Goal: Information Seeking & Learning: Find contact information

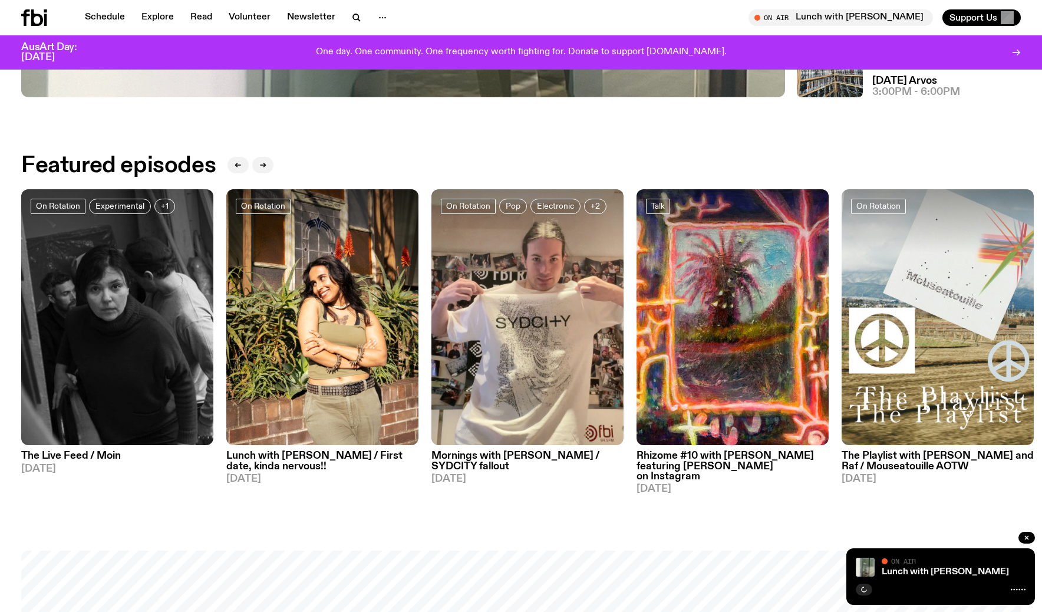
scroll to position [713, 0]
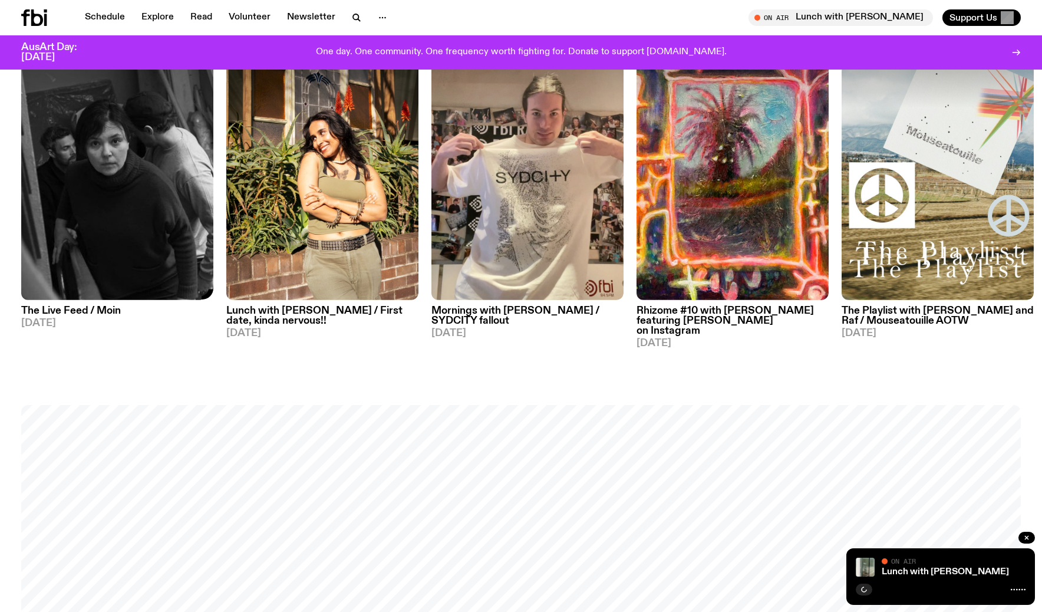
click at [87, 273] on img at bounding box center [117, 172] width 192 height 256
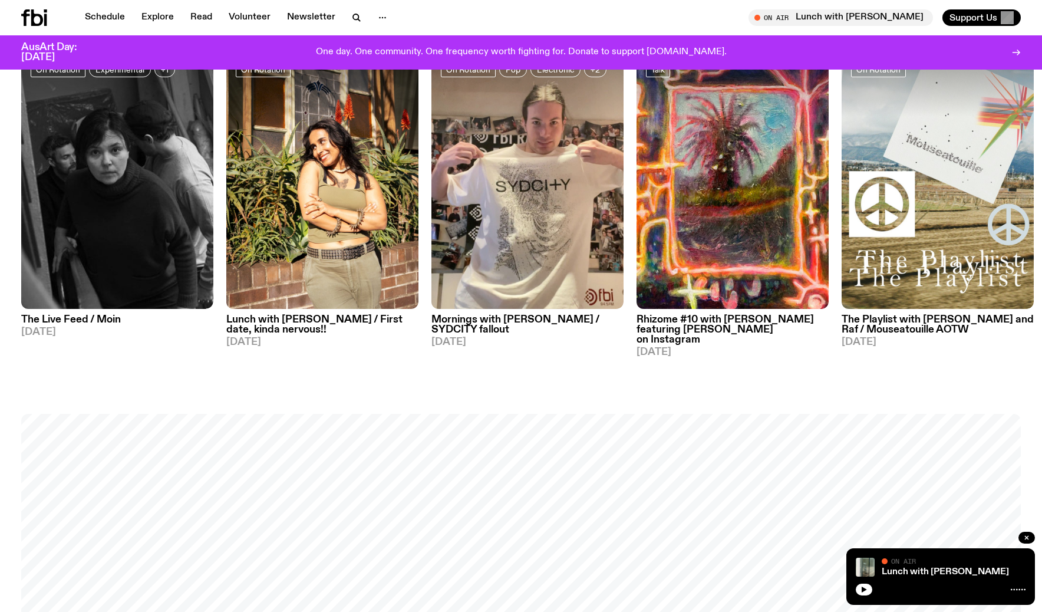
scroll to position [703, 0]
click at [346, 209] on img at bounding box center [322, 181] width 192 height 256
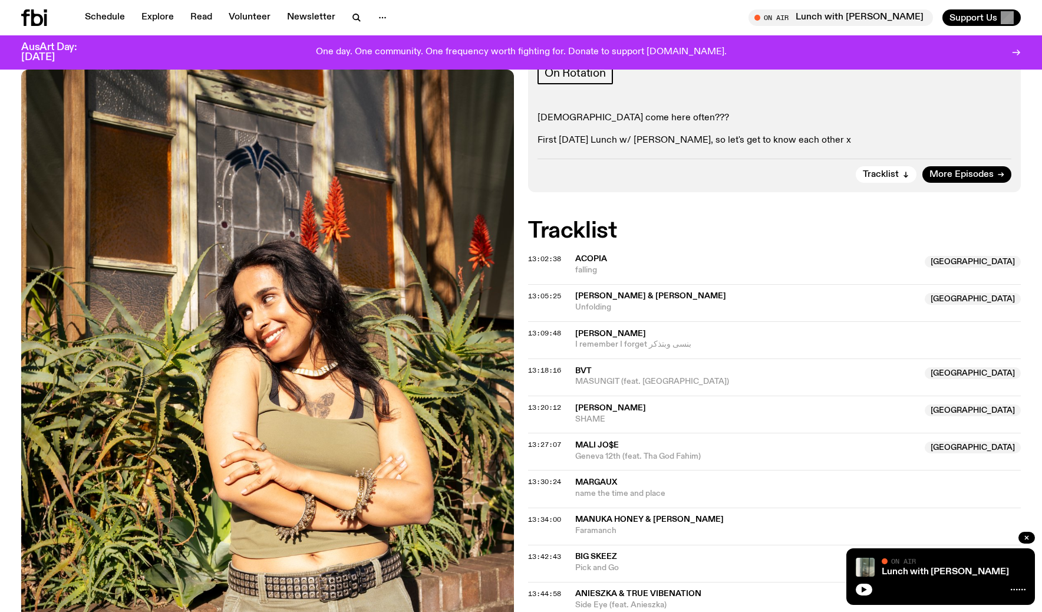
scroll to position [251, 0]
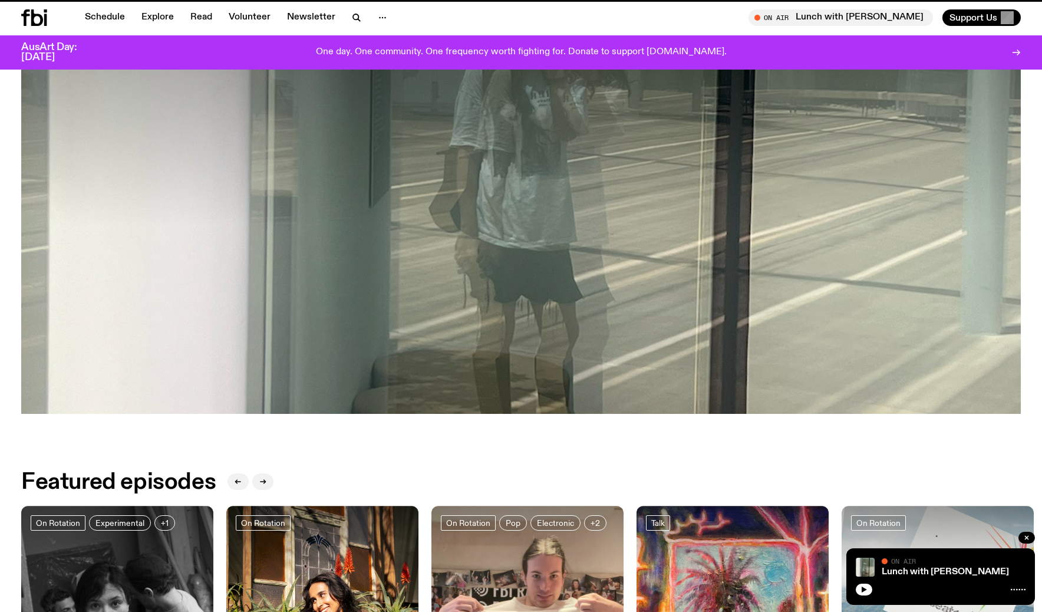
scroll to position [703, 0]
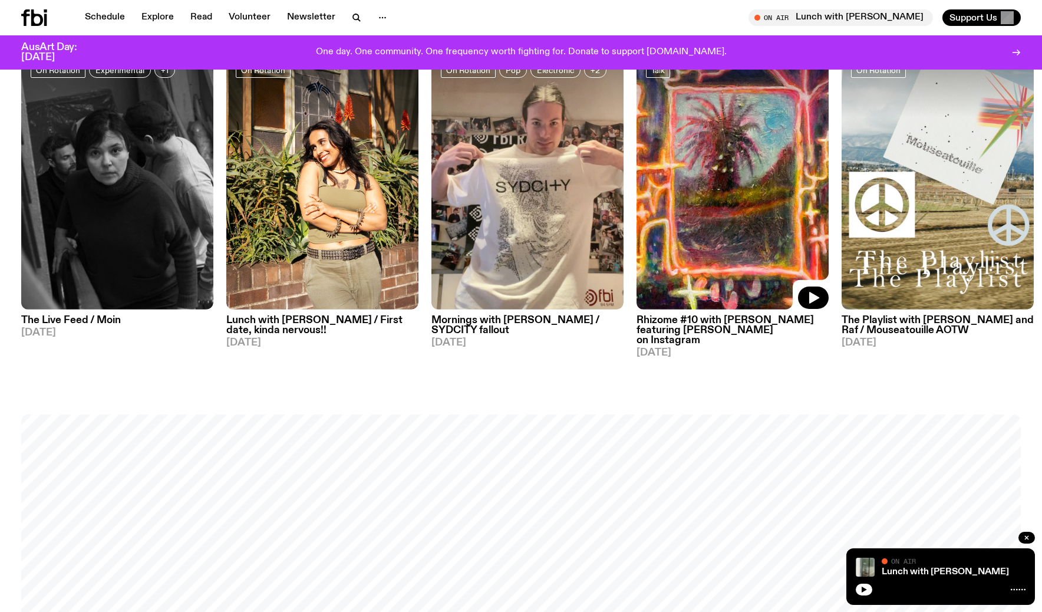
click at [669, 226] on img at bounding box center [732, 181] width 192 height 256
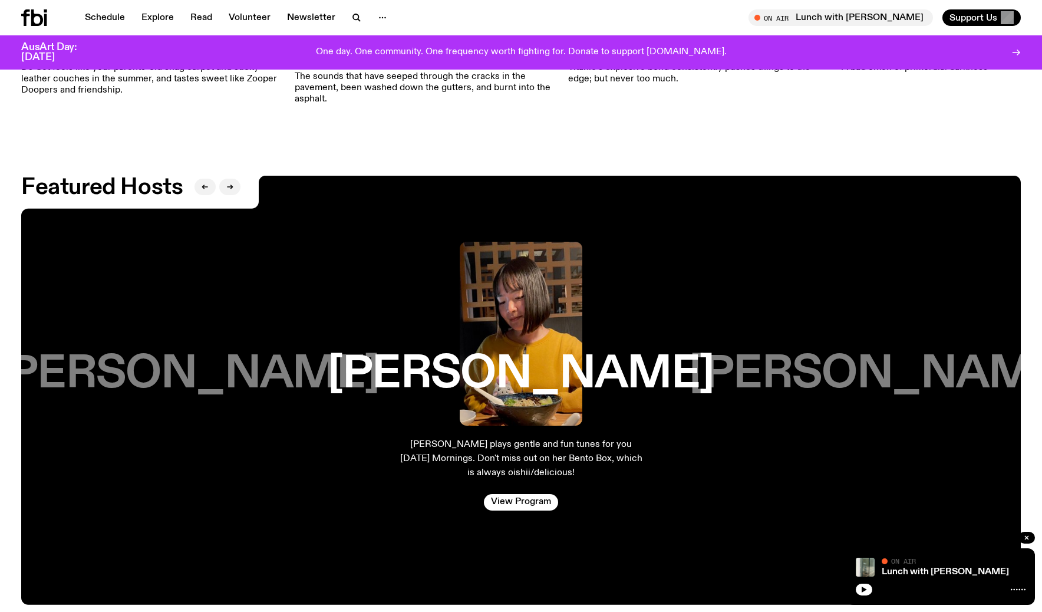
scroll to position [2024, 0]
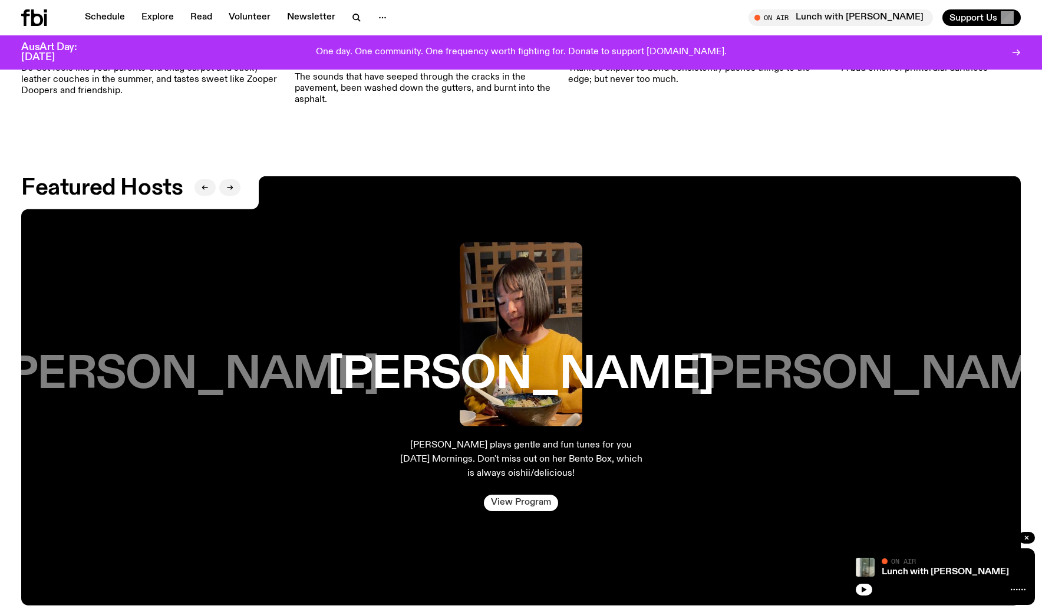
click at [516, 494] on link "View Program" at bounding box center [521, 502] width 74 height 16
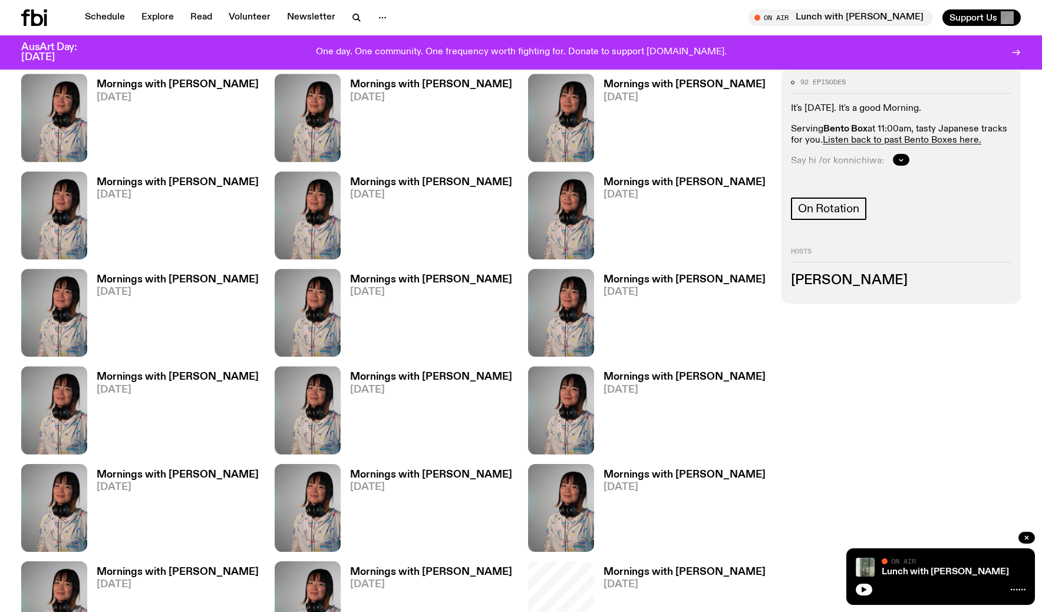
scroll to position [794, 0]
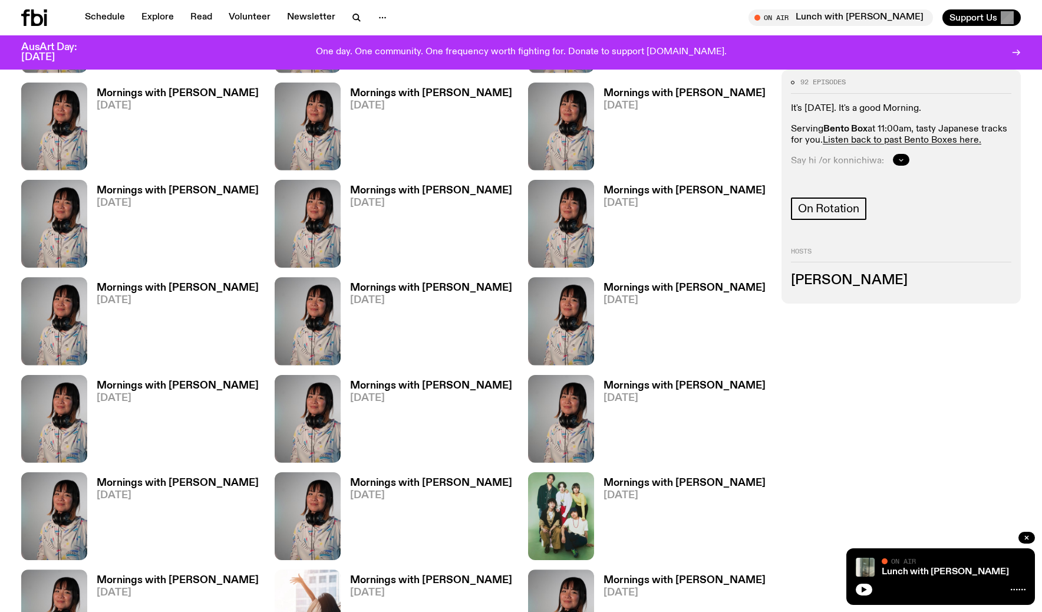
click at [903, 159] on icon "button" at bounding box center [900, 159] width 7 height 7
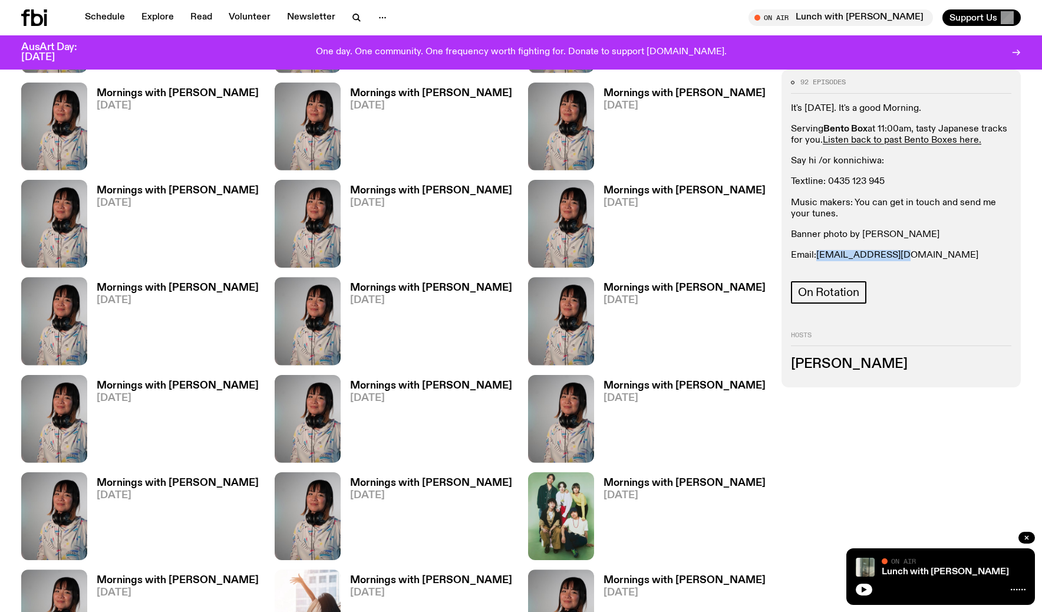
drag, startPoint x: 907, startPoint y: 253, endPoint x: 819, endPoint y: 253, distance: 88.4
click at [819, 253] on p "Email: [EMAIL_ADDRESS][DOMAIN_NAME]" at bounding box center [901, 255] width 220 height 11
copy link "[EMAIL_ADDRESS][DOMAIN_NAME]"
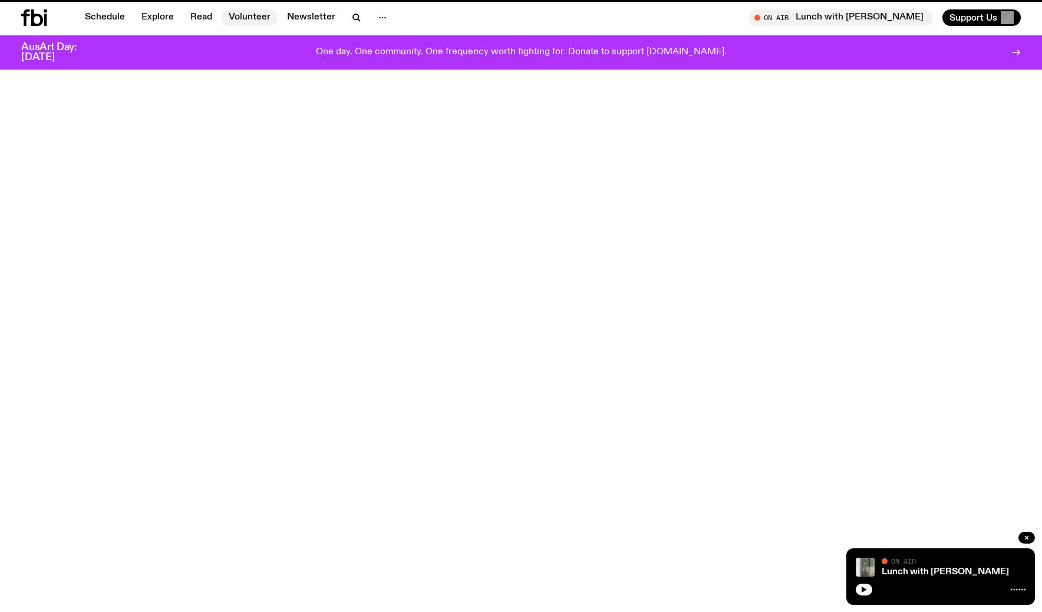
scroll to position [2024, 0]
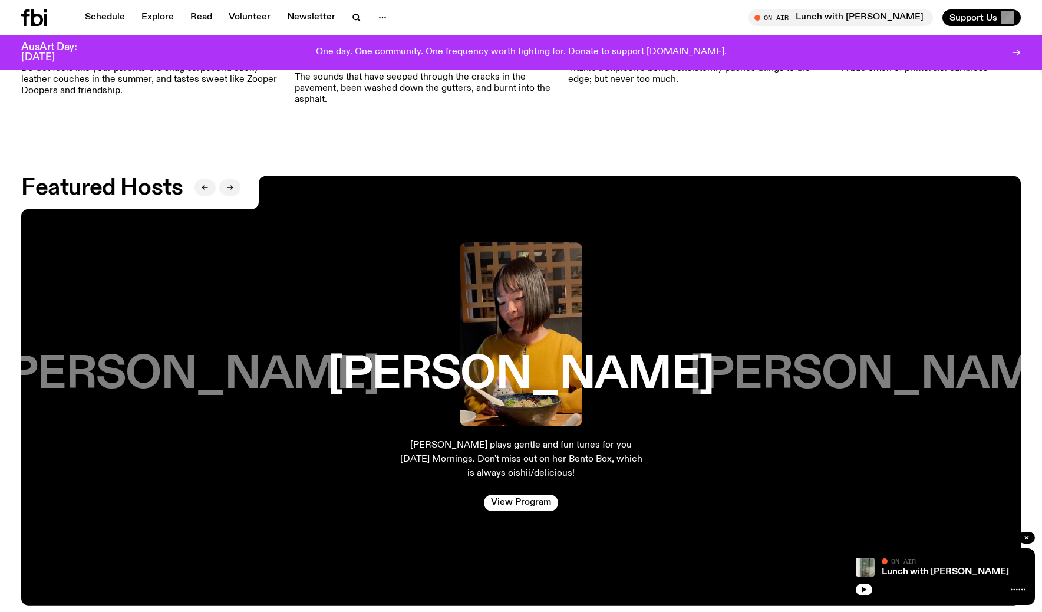
click at [830, 365] on h3 "[PERSON_NAME]" at bounding box center [882, 374] width 386 height 45
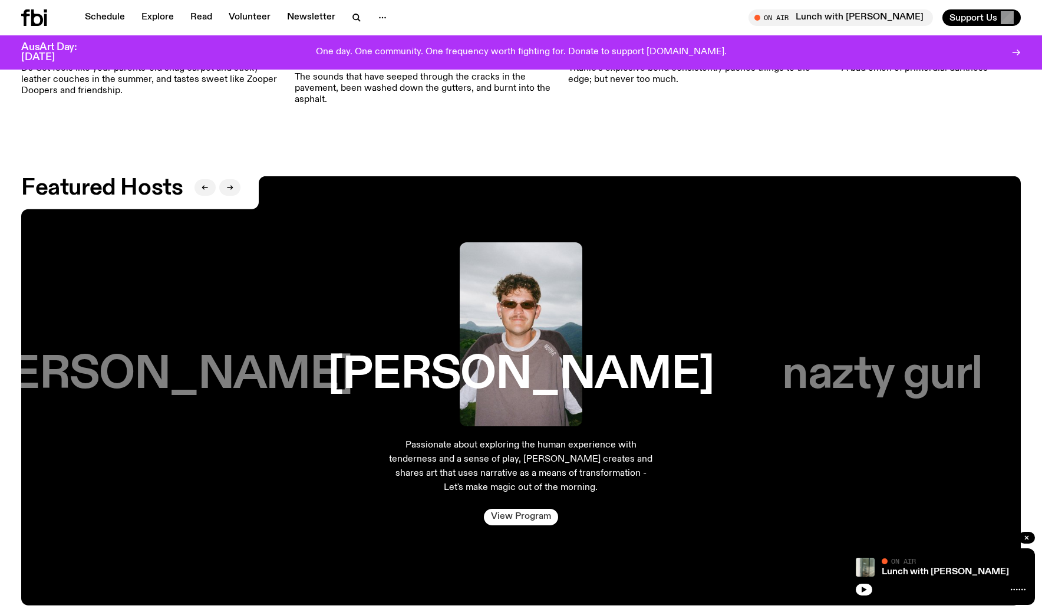
click at [520, 508] on link "View Program" at bounding box center [521, 516] width 74 height 16
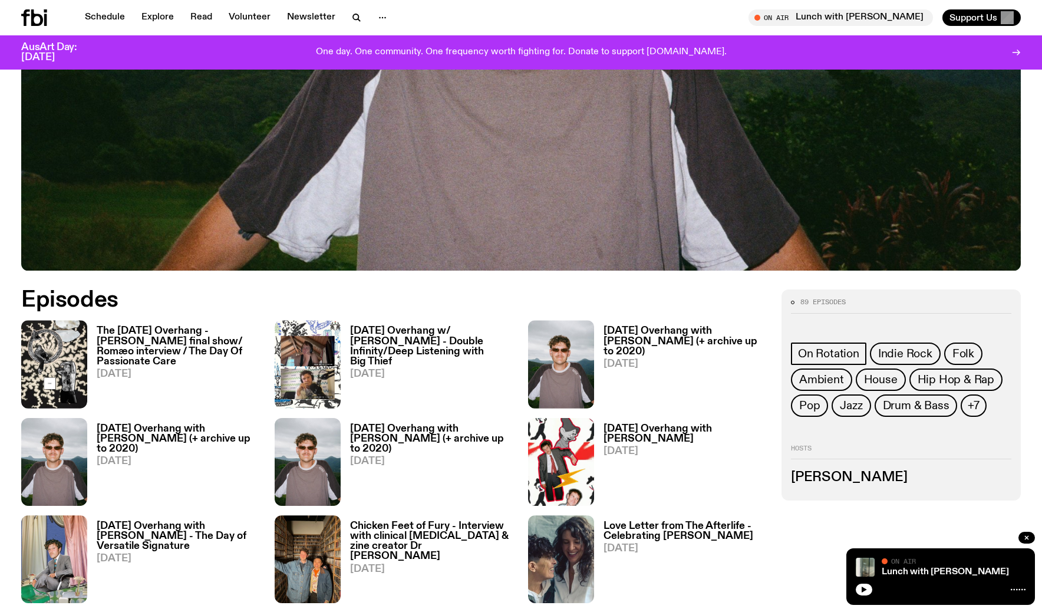
scroll to position [565, 0]
click at [848, 471] on h3 "[PERSON_NAME]" at bounding box center [901, 477] width 220 height 13
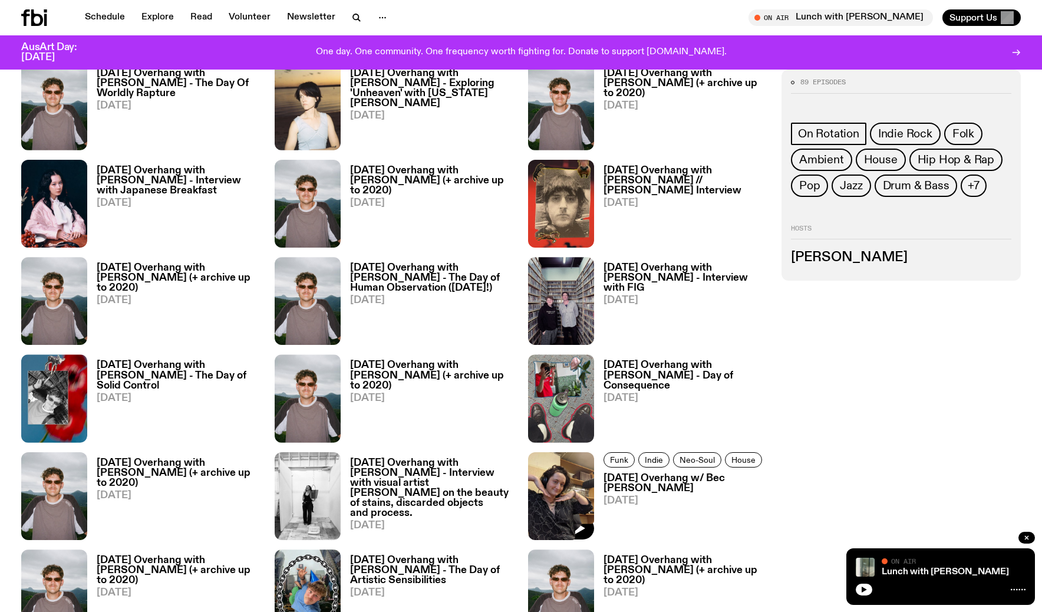
scroll to position [1165, 0]
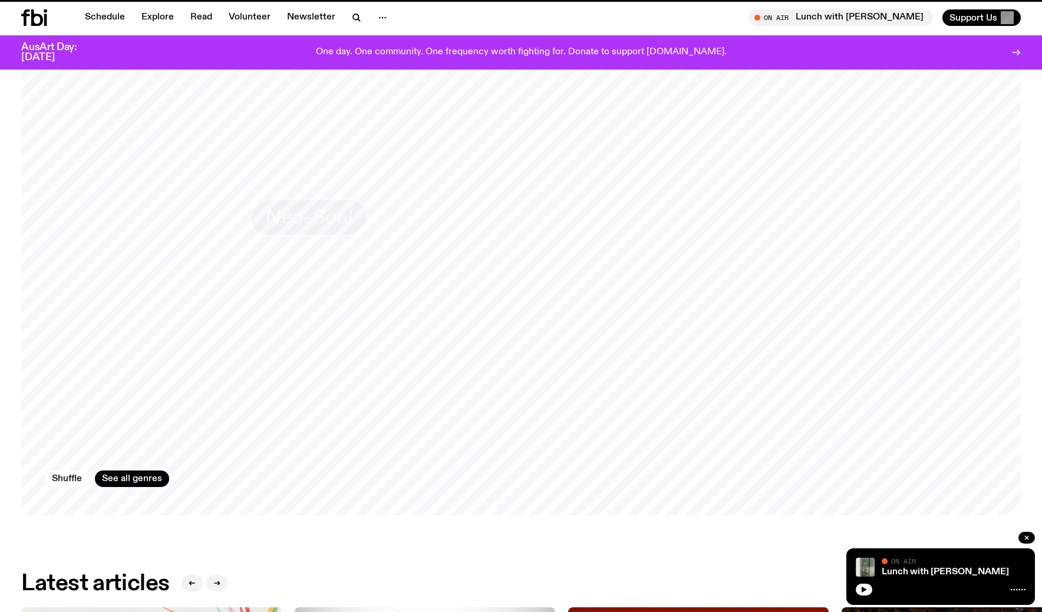
scroll to position [2024, 0]
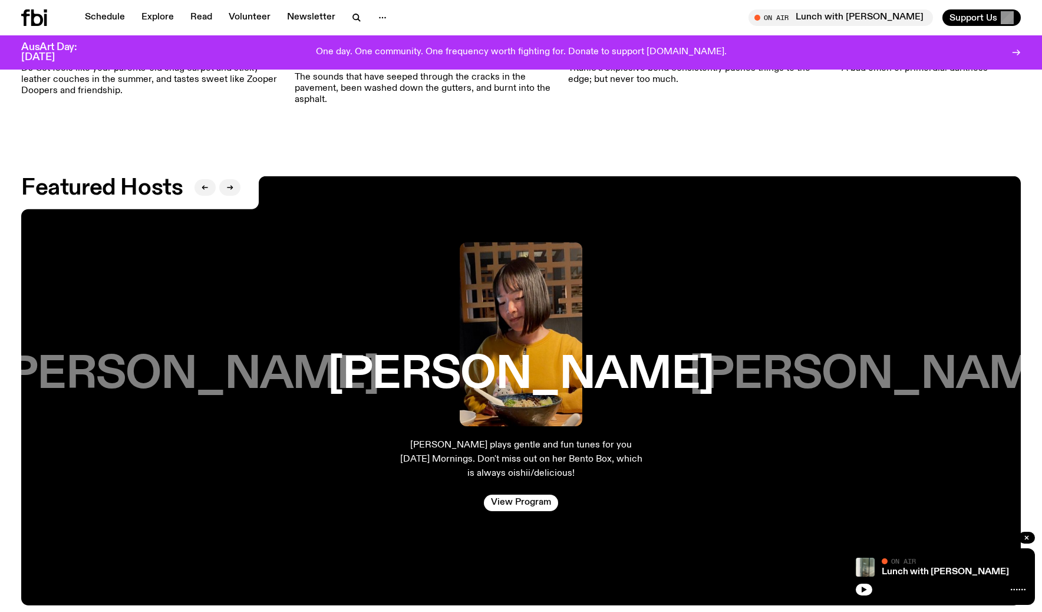
click at [236, 357] on h3 "[PERSON_NAME]" at bounding box center [186, 374] width 386 height 45
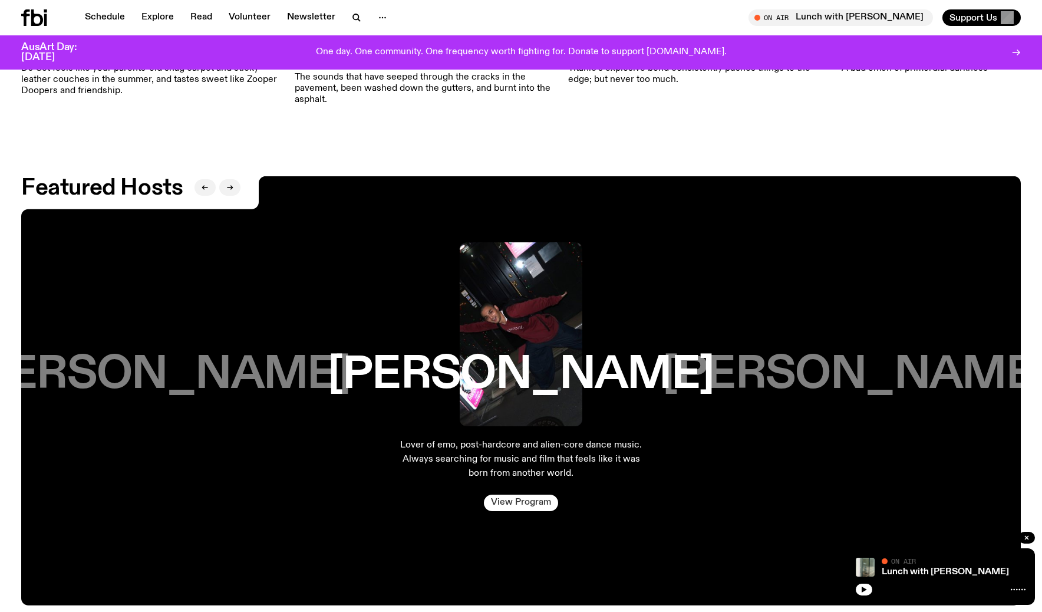
click at [499, 494] on link "View Program" at bounding box center [521, 502] width 74 height 16
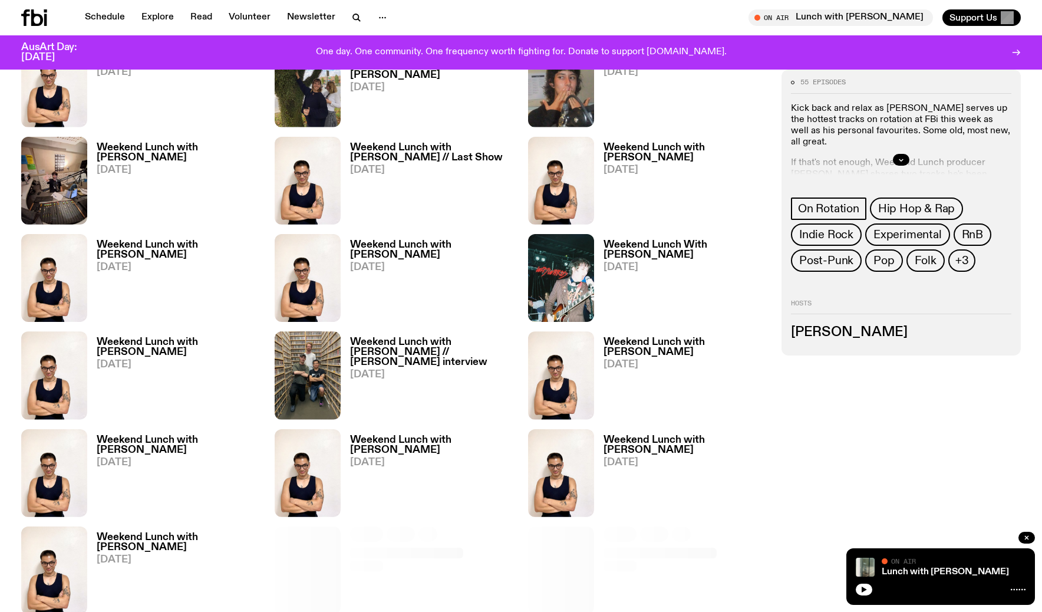
scroll to position [792, 0]
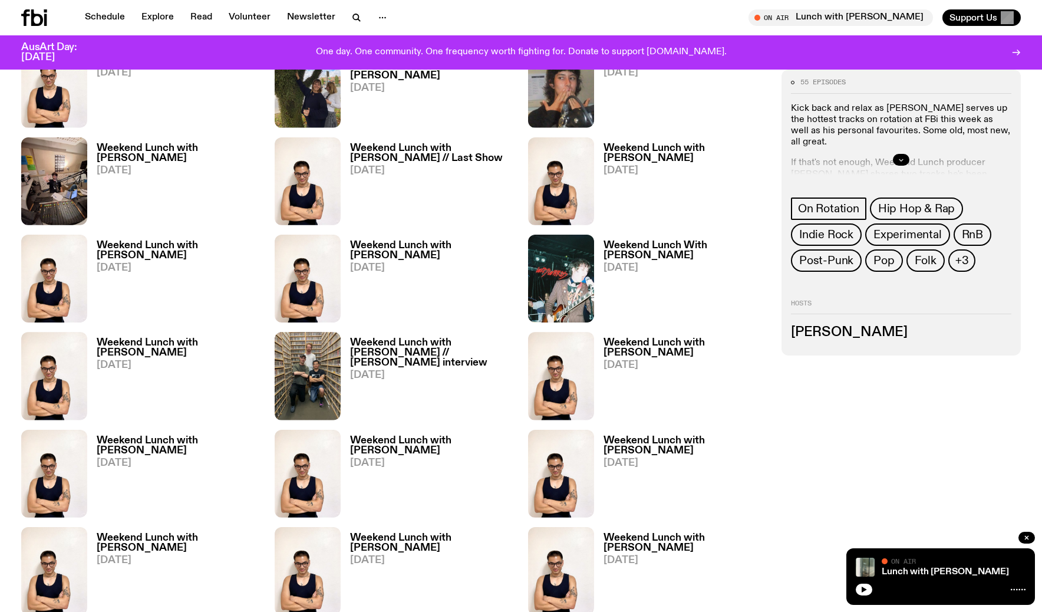
click at [901, 160] on icon "button" at bounding box center [901, 160] width 4 height 2
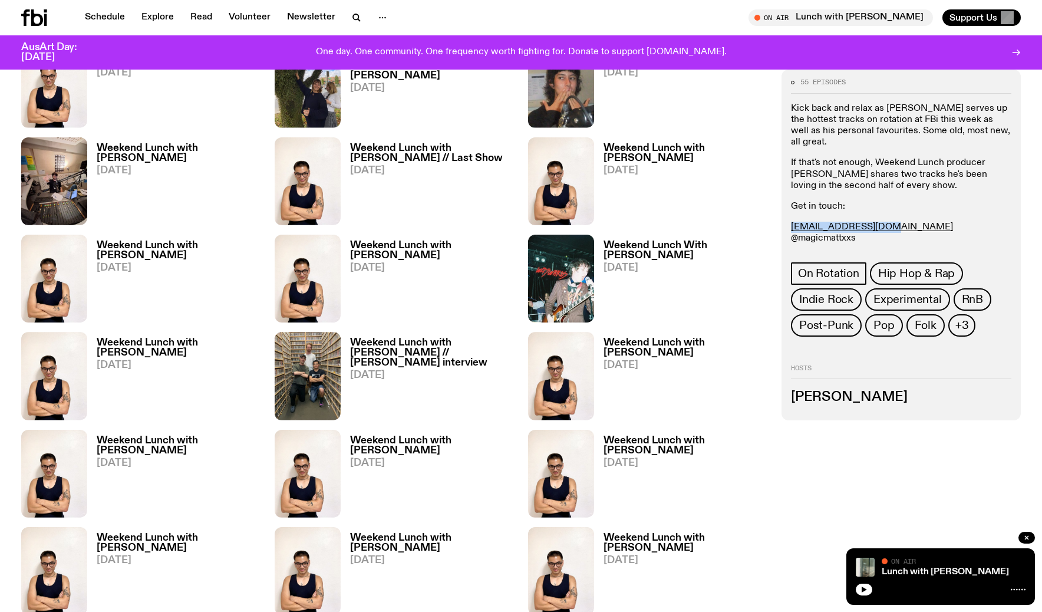
drag, startPoint x: 892, startPoint y: 214, endPoint x: 789, endPoint y: 214, distance: 102.5
click at [789, 214] on div "55 episodes Kick back and relax as [PERSON_NAME] serves up the hottest tracks o…" at bounding box center [900, 245] width 239 height 350
copy link "[EMAIL_ADDRESS][DOMAIN_NAME]"
drag, startPoint x: 841, startPoint y: 396, endPoint x: 791, endPoint y: 396, distance: 50.1
click at [791, 396] on h3 "[PERSON_NAME]" at bounding box center [901, 397] width 220 height 13
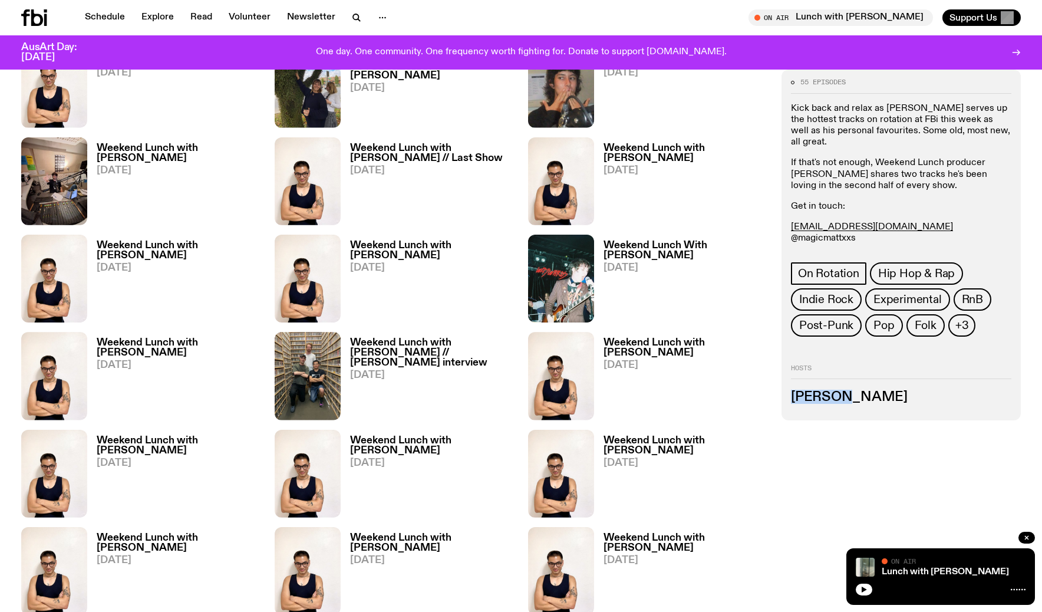
copy h3 "[PERSON_NAME]"
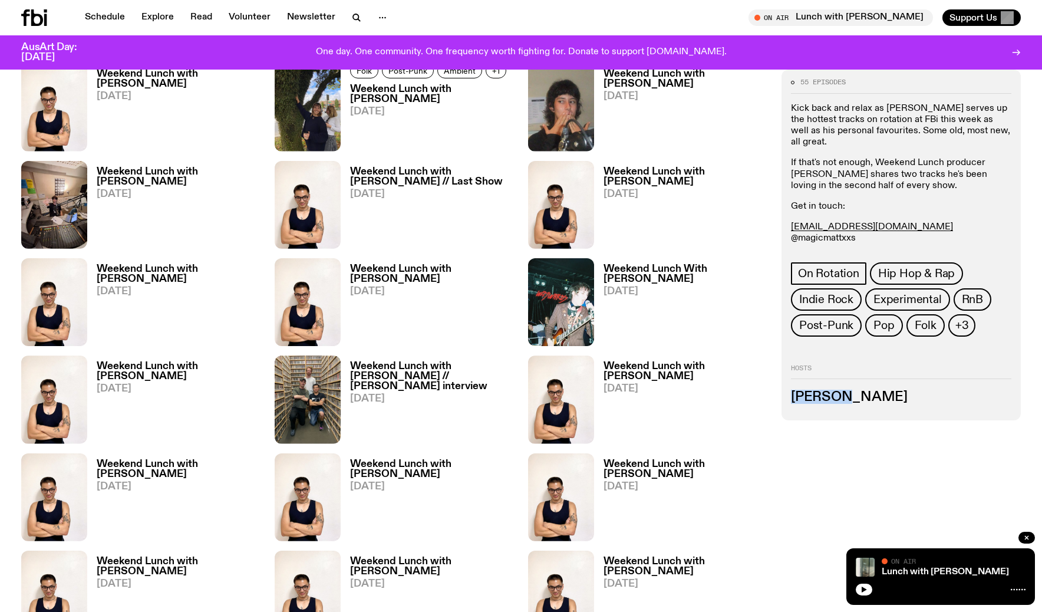
scroll to position [751, 0]
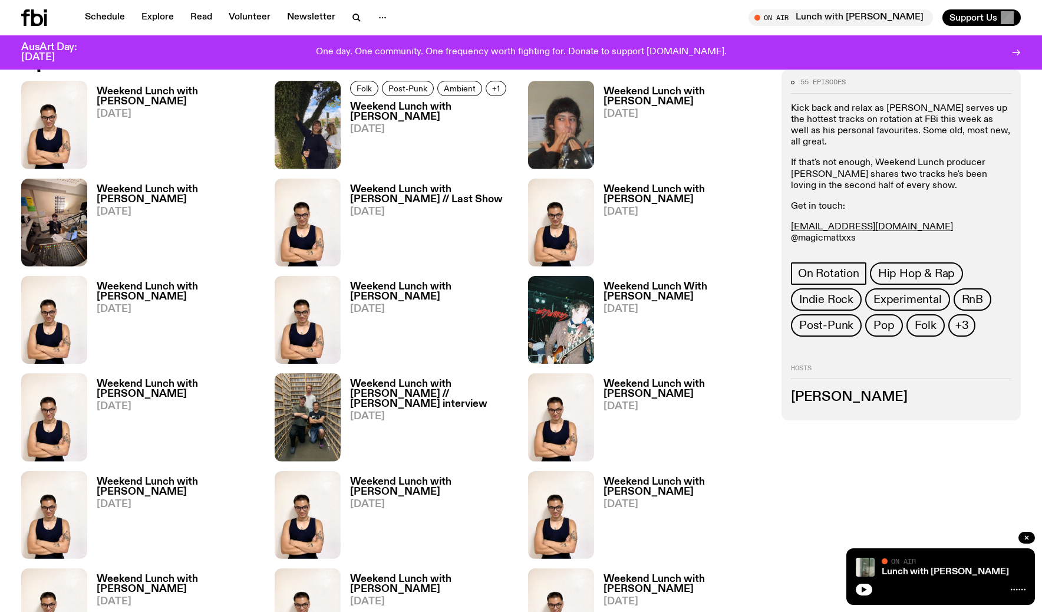
drag, startPoint x: 870, startPoint y: 227, endPoint x: 775, endPoint y: 227, distance: 94.9
click at [775, 227] on div "55 episodes Kick back and relax as [PERSON_NAME] serves up the hottest tracks o…" at bounding box center [521, 617] width 1042 height 1134
drag, startPoint x: 863, startPoint y: 229, endPoint x: 788, endPoint y: 222, distance: 74.6
click at [788, 222] on div "55 episodes Kick back and relax as [PERSON_NAME] serves up the hottest tracks o…" at bounding box center [900, 245] width 239 height 350
copy p "@magicmattxxs"
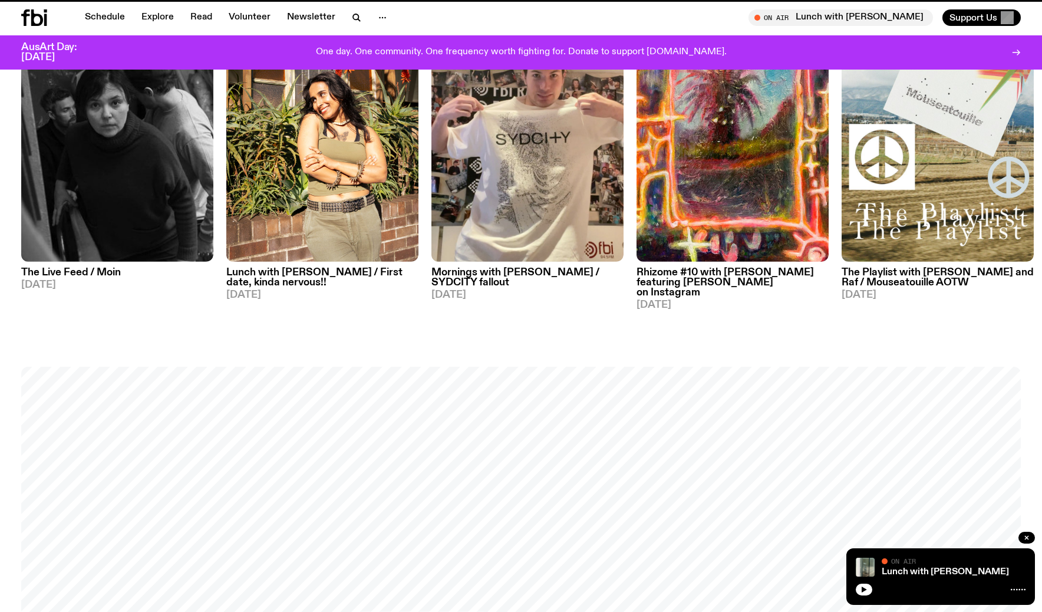
scroll to position [2024, 0]
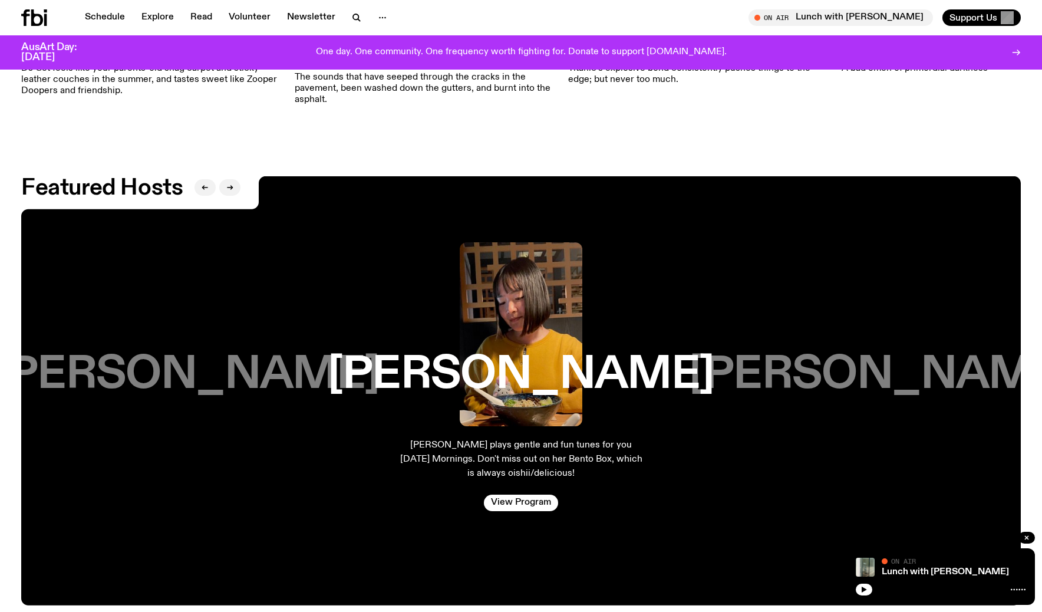
click at [174, 352] on h3 "[PERSON_NAME]" at bounding box center [186, 374] width 386 height 45
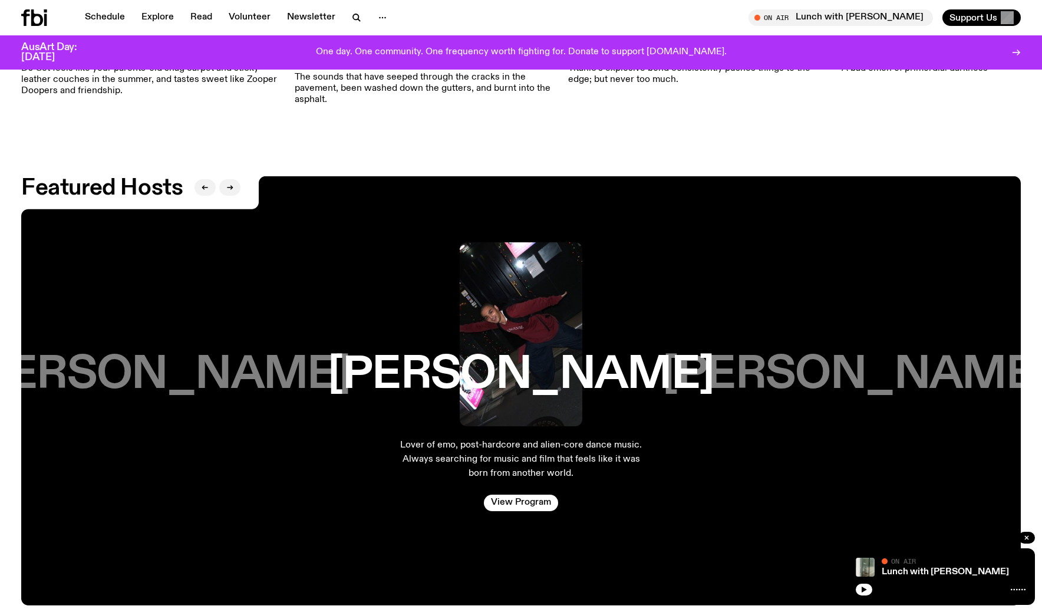
click at [208, 353] on h3 "[PERSON_NAME]" at bounding box center [157, 374] width 386 height 45
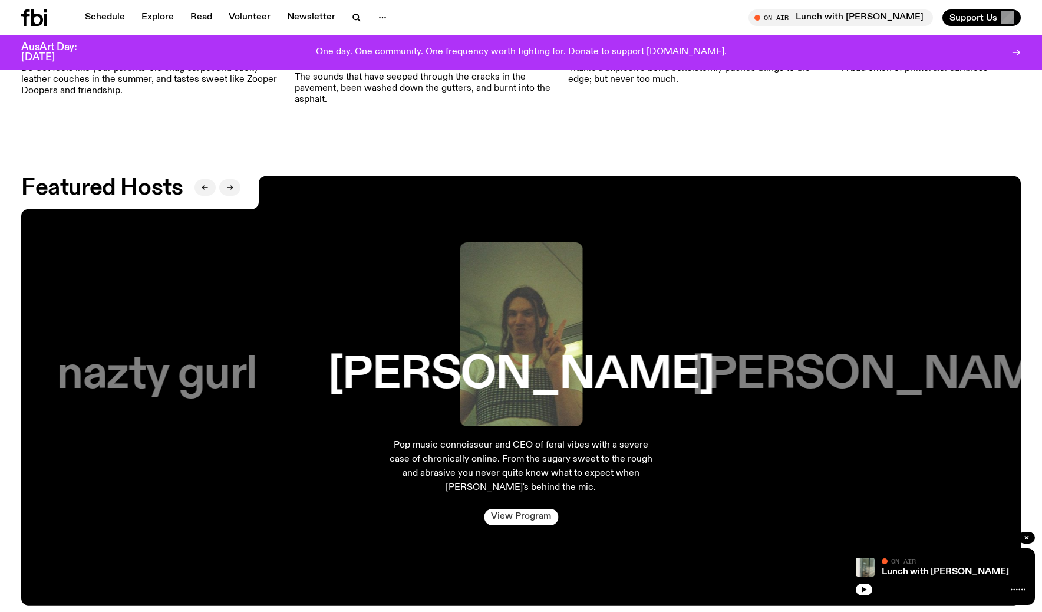
click at [523, 508] on link "View Program" at bounding box center [521, 516] width 74 height 16
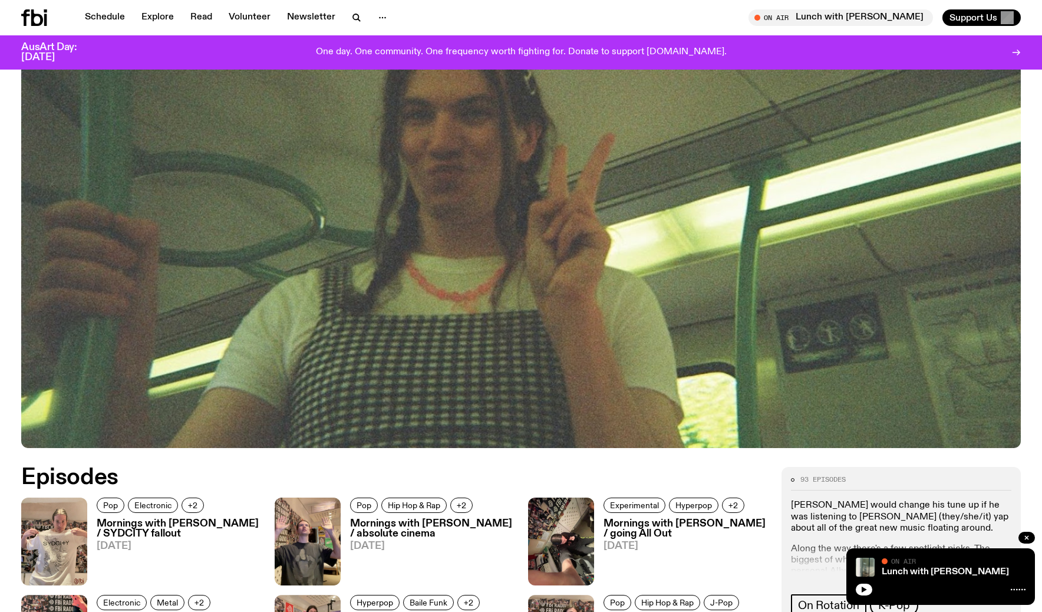
scroll to position [871, 0]
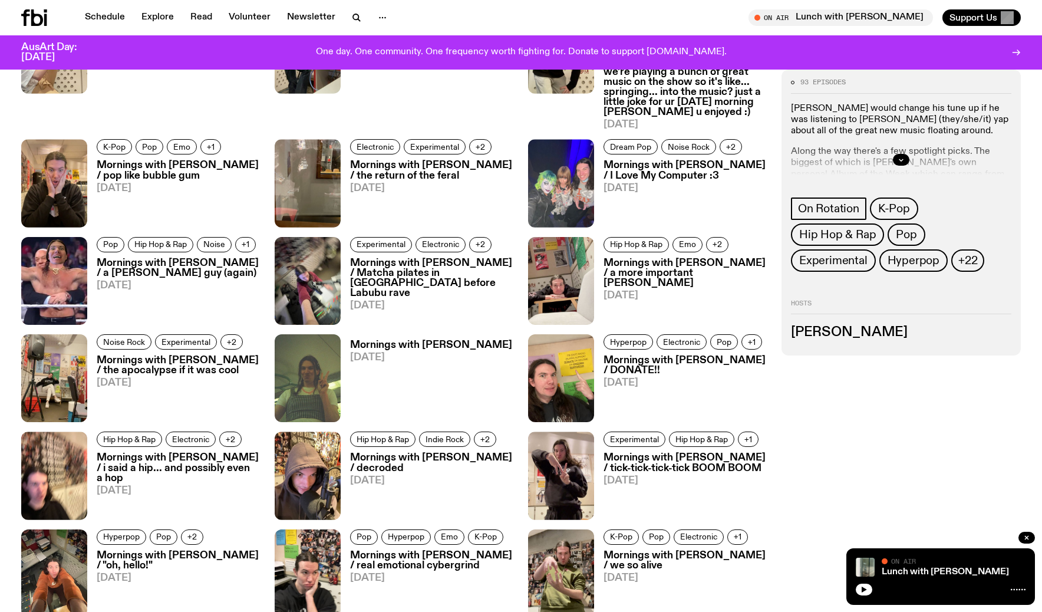
click at [892, 159] on div at bounding box center [901, 160] width 220 height 38
click at [901, 160] on icon "button" at bounding box center [900, 159] width 7 height 7
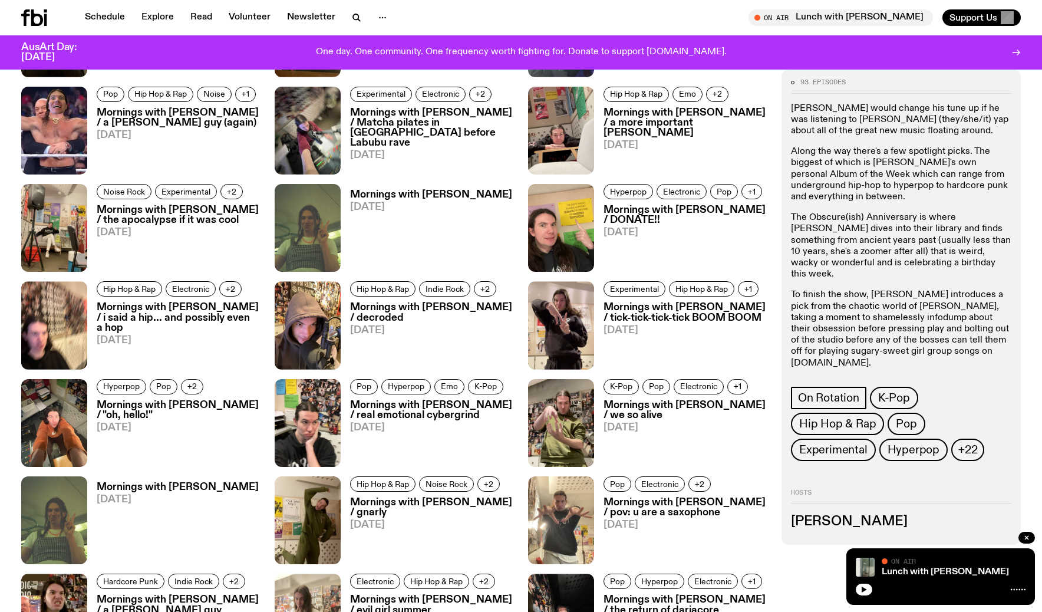
scroll to position [918, 0]
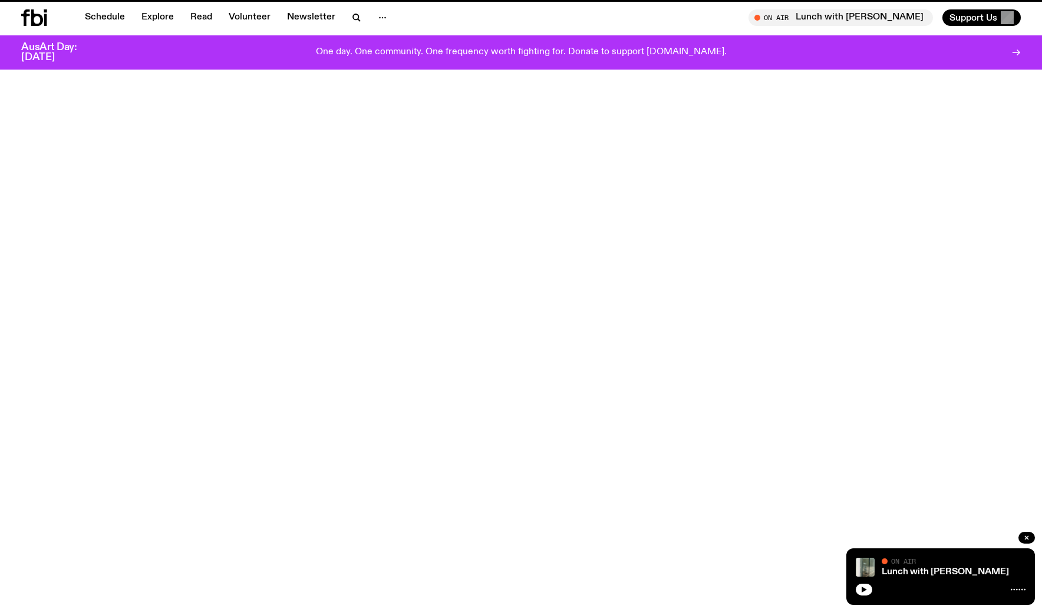
scroll to position [2024, 0]
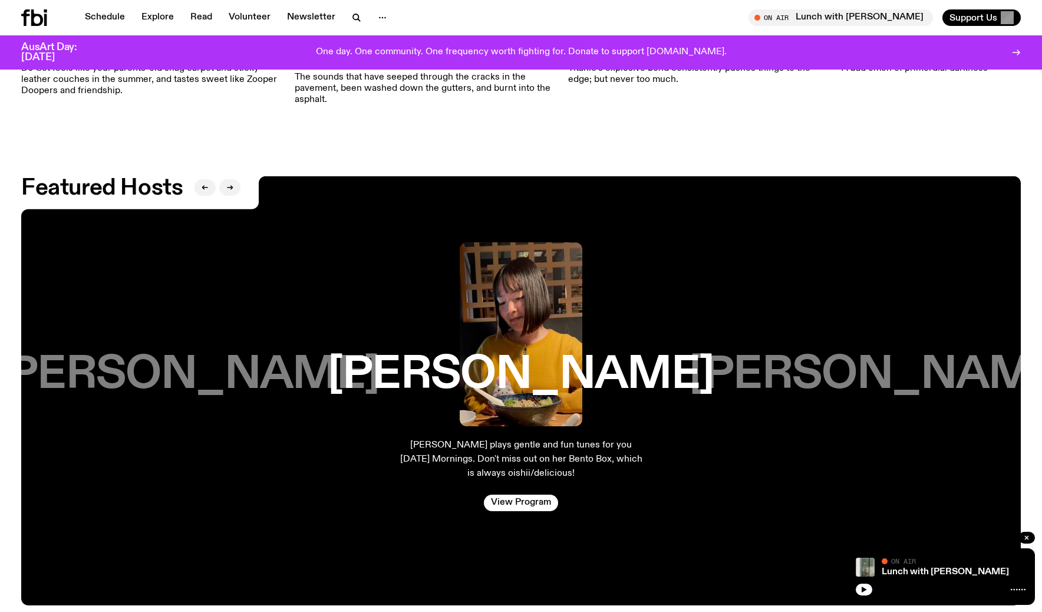
click at [793, 352] on h3 "[PERSON_NAME]" at bounding box center [882, 374] width 386 height 45
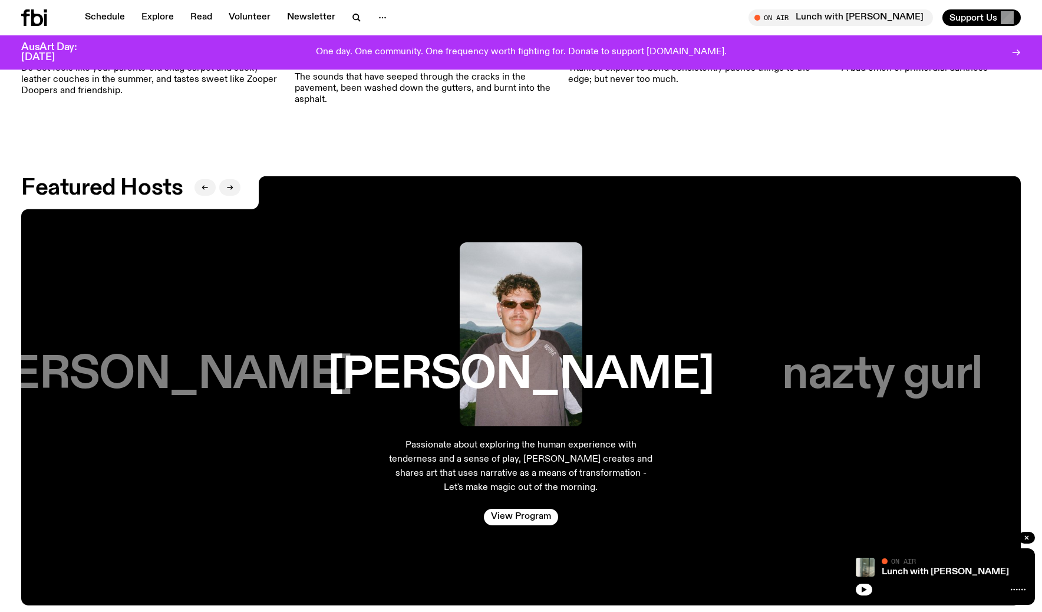
click at [815, 352] on h3 "nazty gurl" at bounding box center [882, 374] width 200 height 45
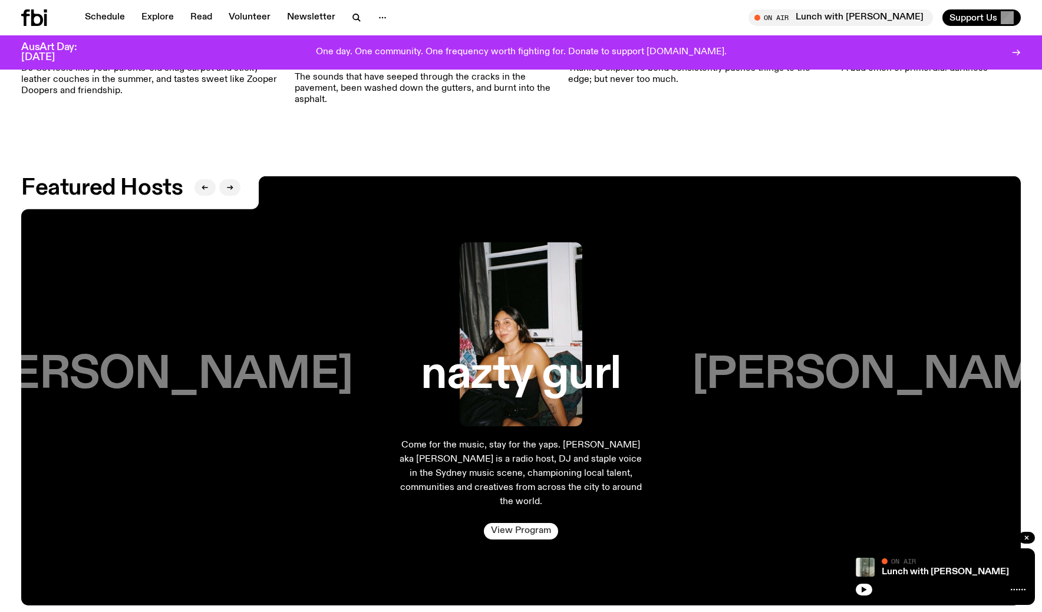
click at [540, 523] on link "View Program" at bounding box center [521, 531] width 74 height 16
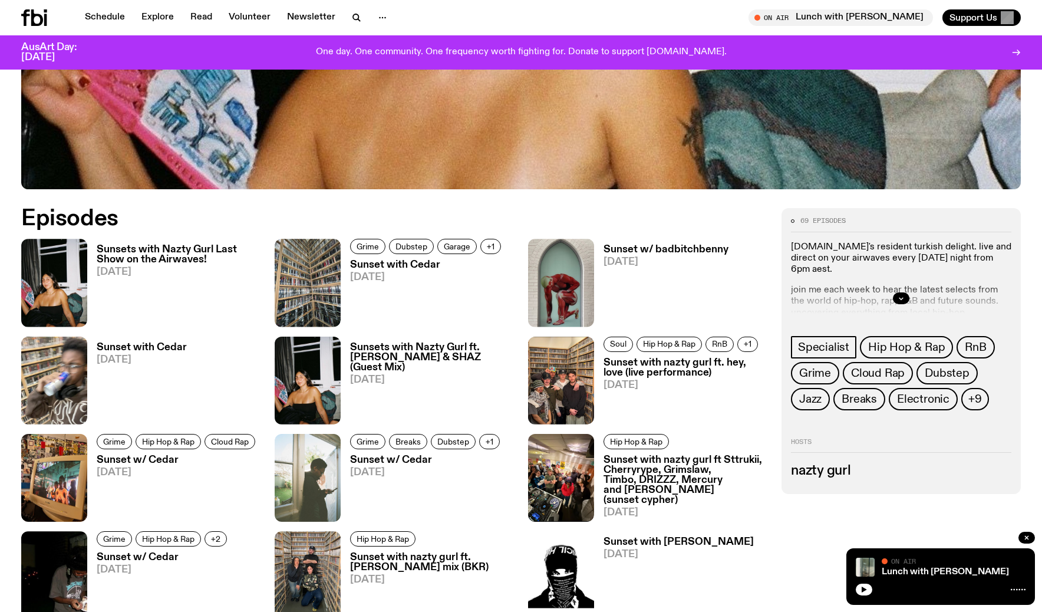
scroll to position [636, 0]
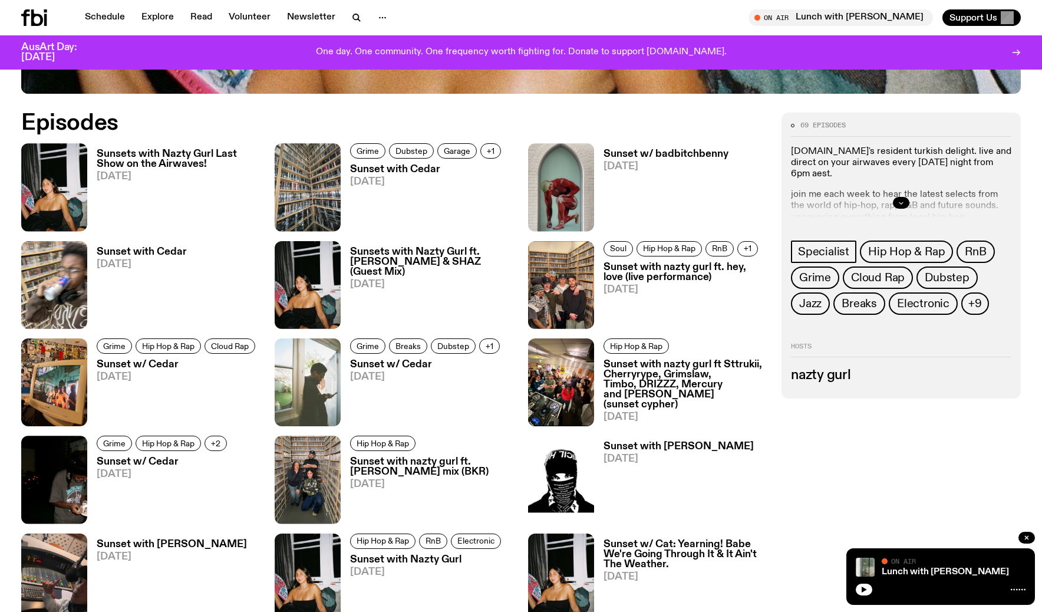
click at [902, 204] on icon "button" at bounding box center [900, 202] width 7 height 7
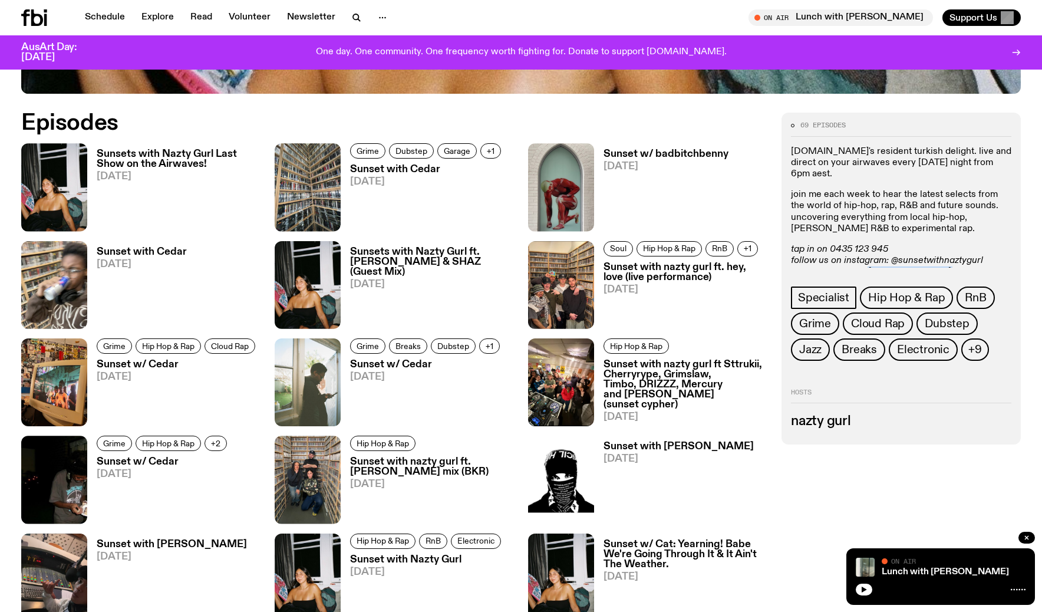
drag, startPoint x: 965, startPoint y: 258, endPoint x: 871, endPoint y: 257, distance: 94.3
click at [871, 257] on p "tap in on 0435 123 945 follow us on instagram: @sunsetwithnaztygurl submissions…" at bounding box center [901, 266] width 220 height 45
copy p "[EMAIL_ADDRESS][DOMAIN_NAME]"
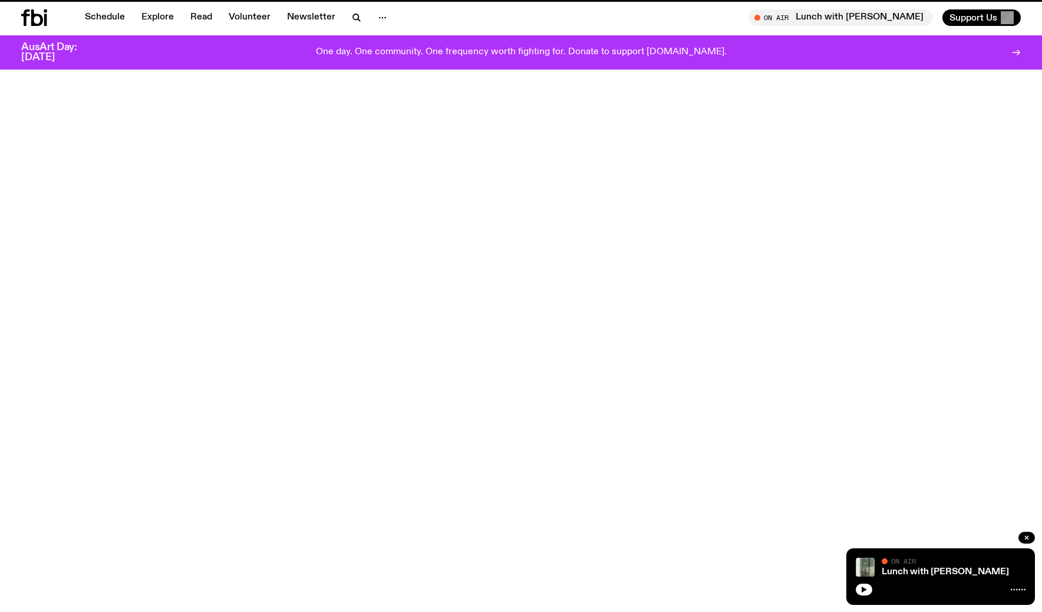
scroll to position [2024, 0]
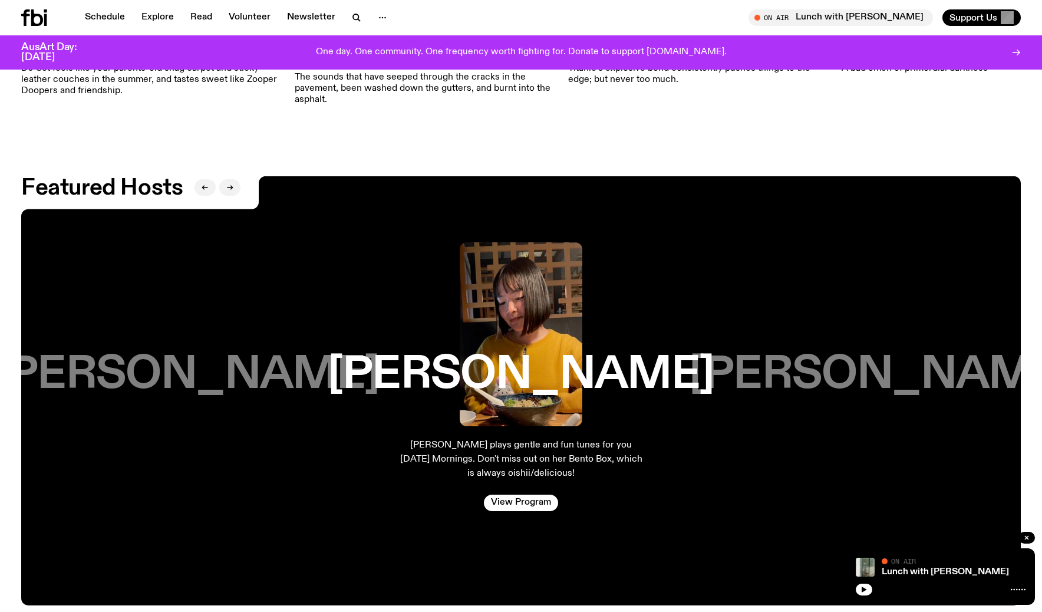
click at [773, 392] on div "[PERSON_NAME]" at bounding box center [882, 334] width 298 height 184
click at [797, 369] on h3 "[PERSON_NAME]" at bounding box center [882, 374] width 386 height 45
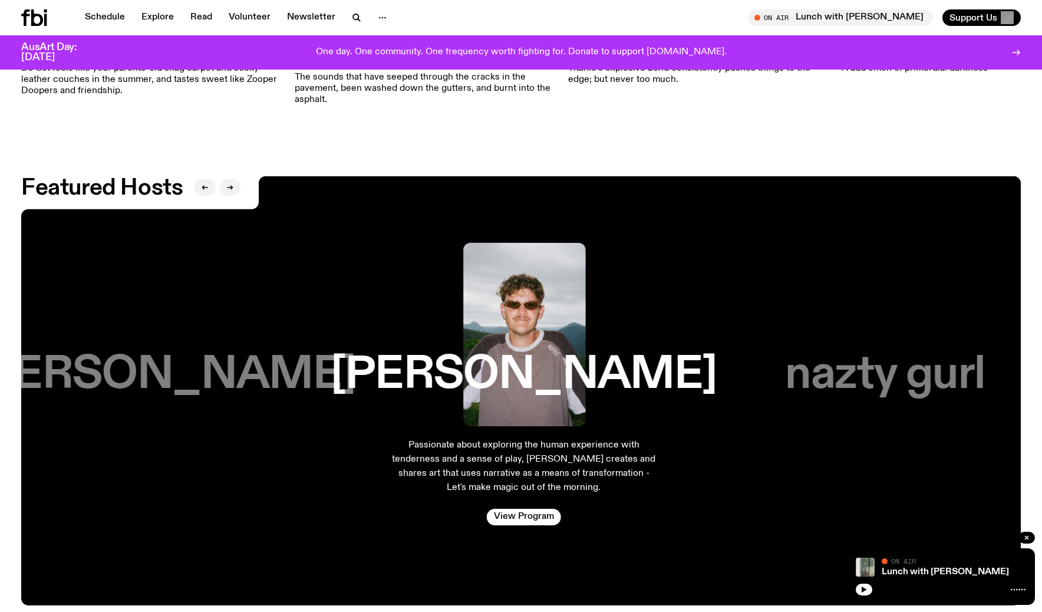
click at [863, 358] on h3 "nazty gurl" at bounding box center [885, 374] width 200 height 45
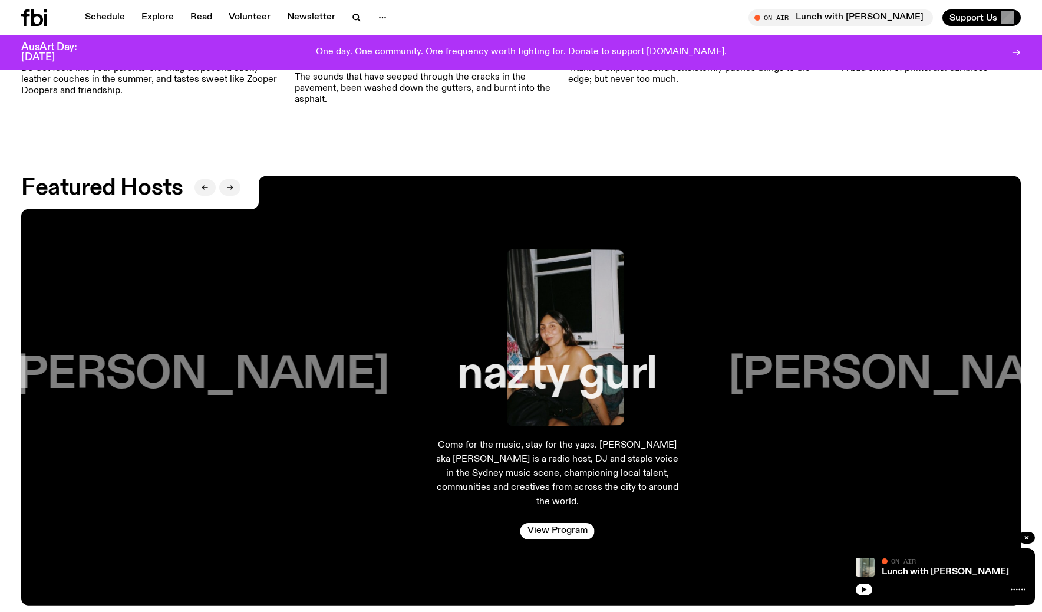
click at [863, 358] on h3 "[PERSON_NAME]" at bounding box center [921, 374] width 386 height 45
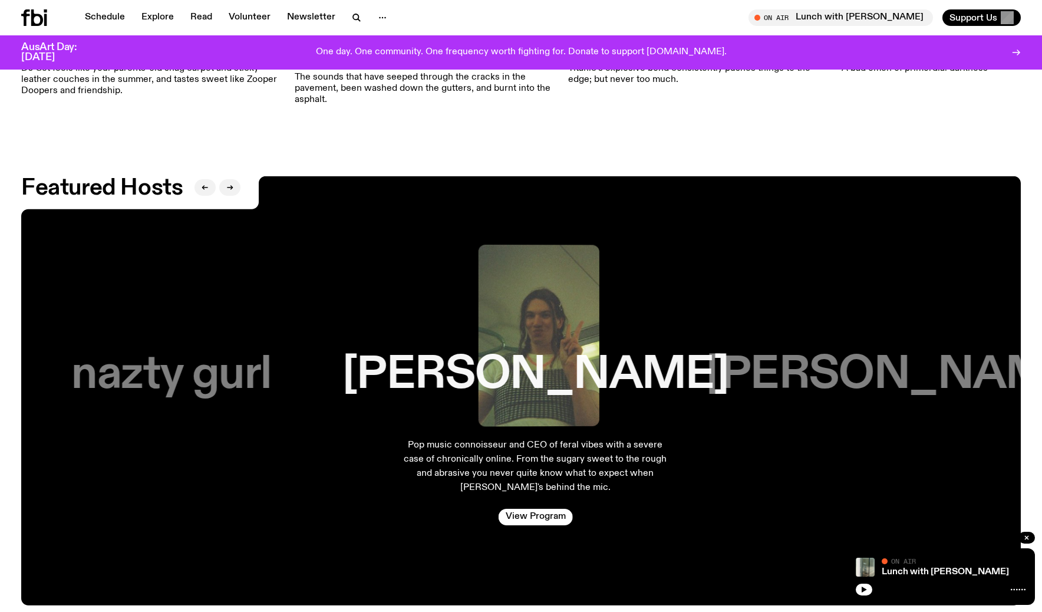
click at [863, 358] on h3 "[PERSON_NAME]" at bounding box center [899, 374] width 386 height 45
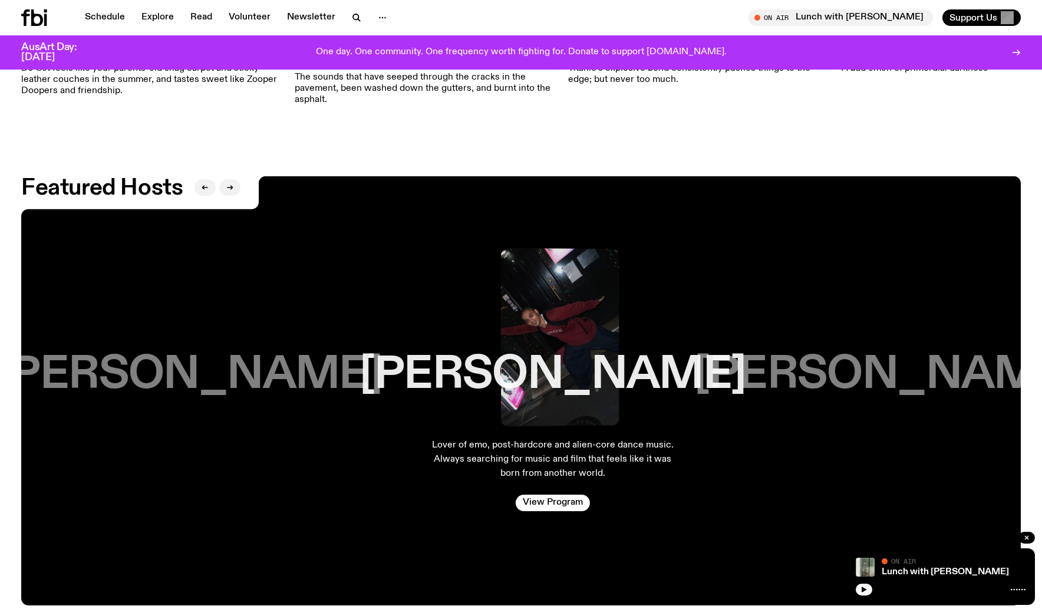
click at [863, 358] on h3 "[PERSON_NAME]" at bounding box center [887, 374] width 386 height 45
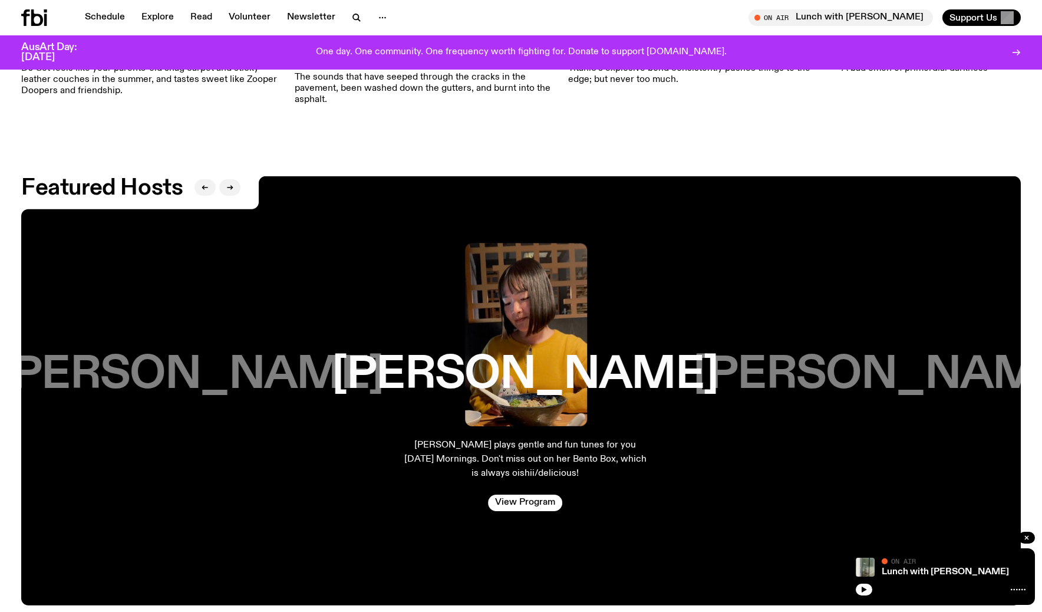
click at [863, 358] on h3 "[PERSON_NAME]" at bounding box center [886, 374] width 386 height 45
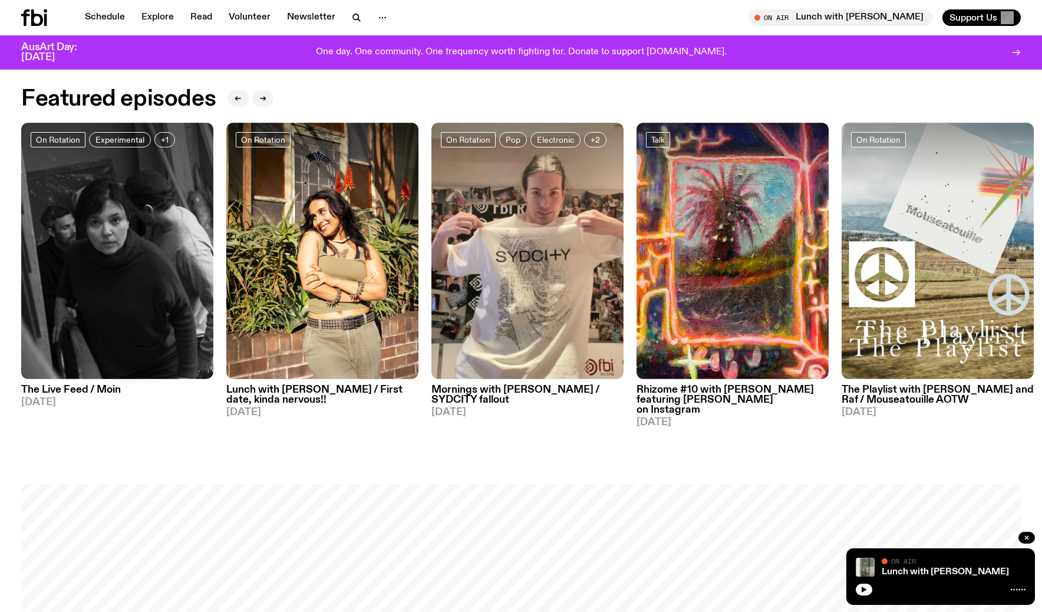
scroll to position [491, 0]
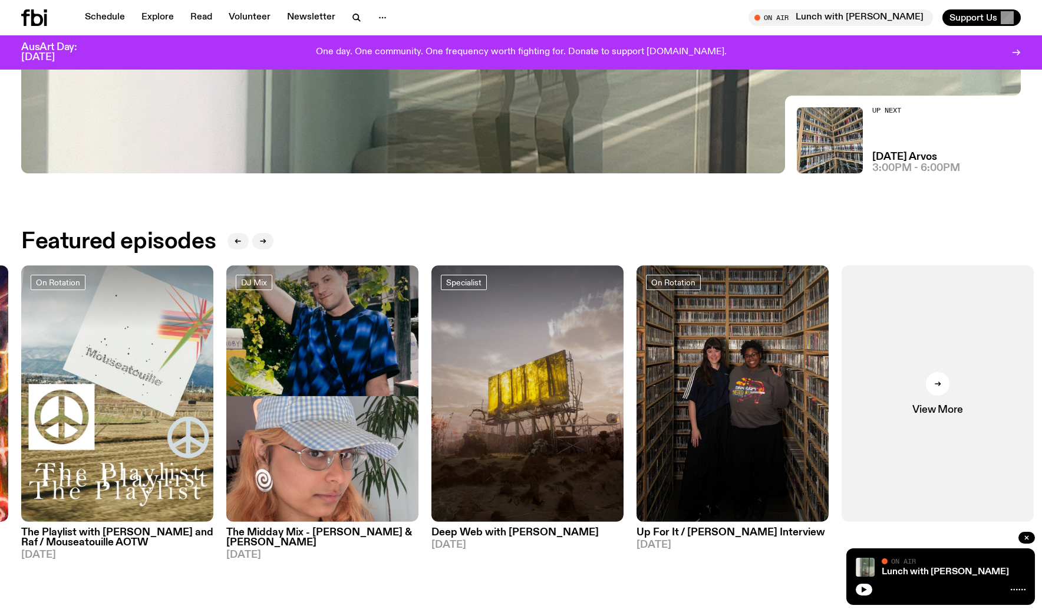
click at [726, 535] on h3 "Up For It / [PERSON_NAME] Interview" at bounding box center [732, 532] width 192 height 10
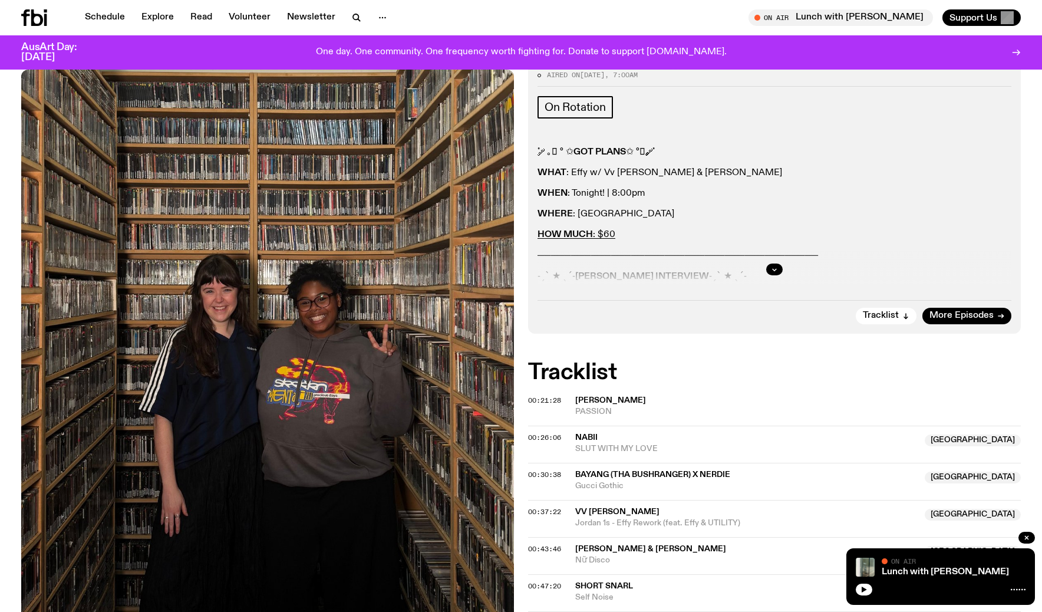
scroll to position [164, 0]
click at [775, 269] on icon "button" at bounding box center [774, 269] width 7 height 7
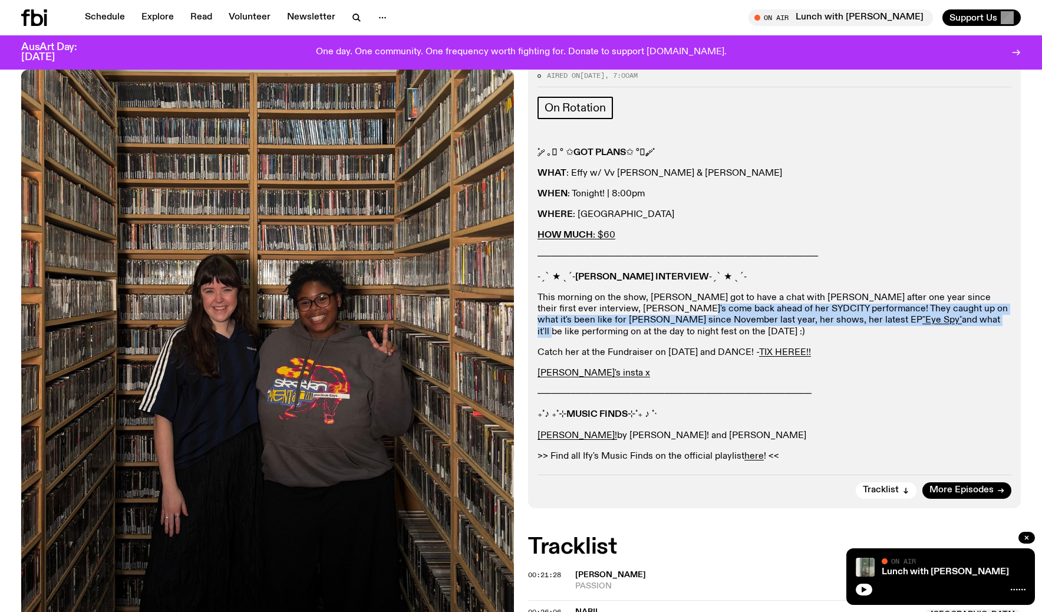
drag, startPoint x: 641, startPoint y: 309, endPoint x: 814, endPoint y: 321, distance: 173.6
click at [814, 321] on p "This morning on the show, [PERSON_NAME] got to have a chat with [PERSON_NAME] a…" at bounding box center [774, 314] width 474 height 45
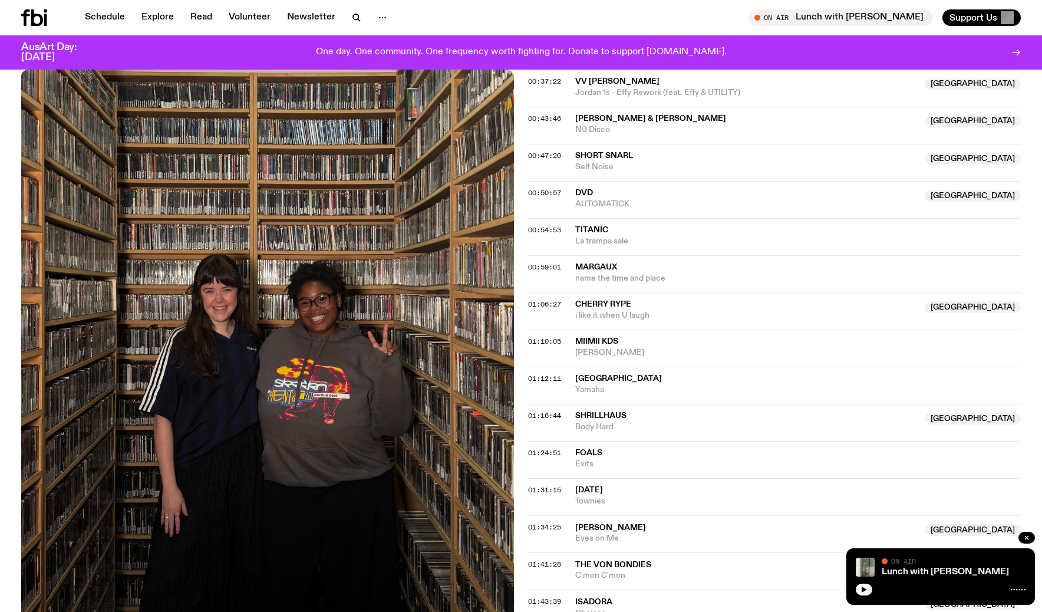
scroll to position [0, 0]
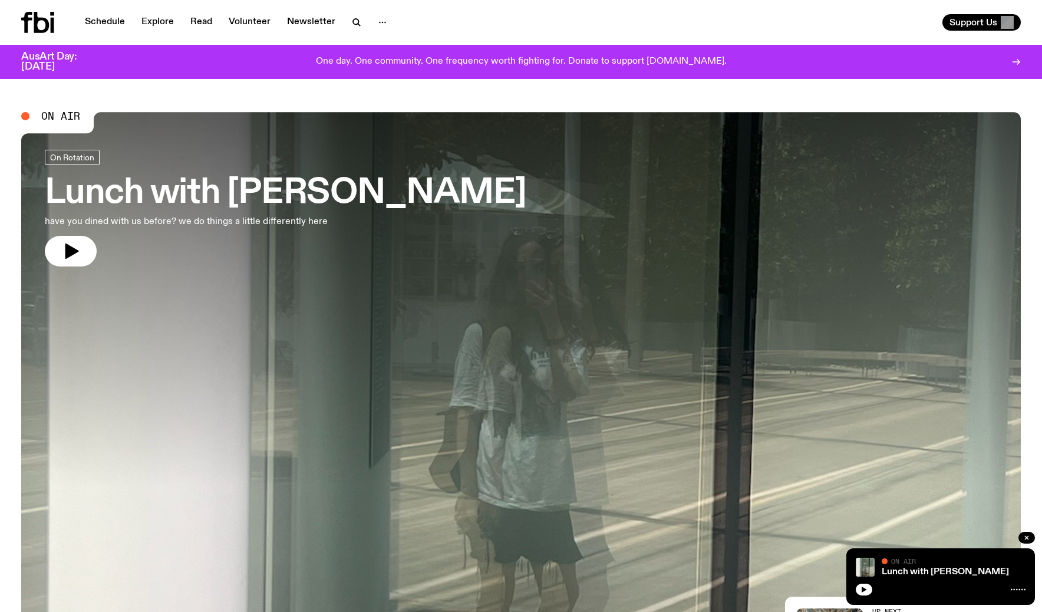
click at [351, 205] on h3 "Lunch with [PERSON_NAME]" at bounding box center [285, 193] width 481 height 33
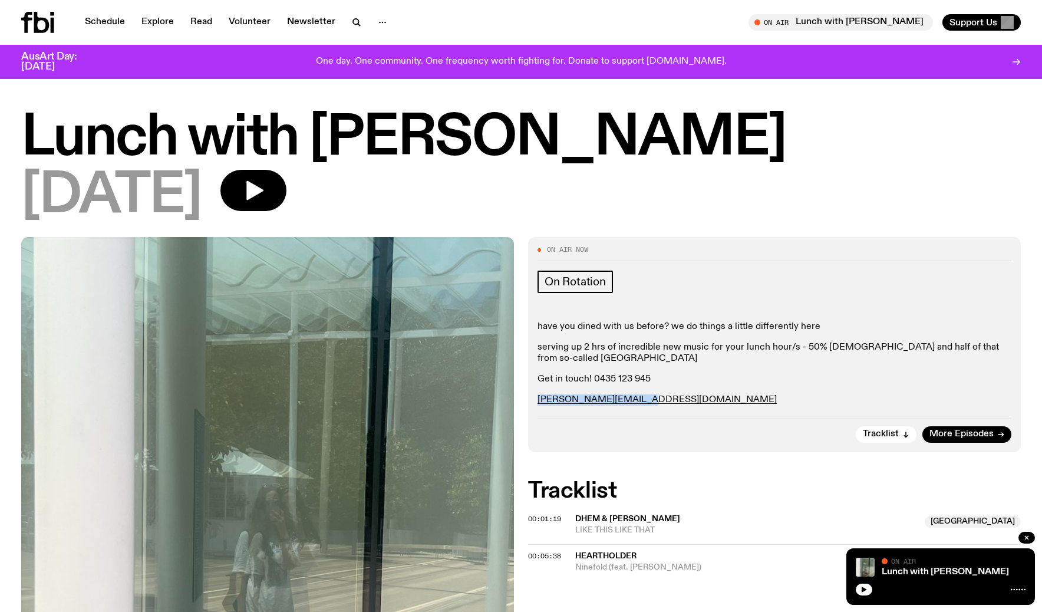
drag, startPoint x: 574, startPoint y: 398, endPoint x: 537, endPoint y: 398, distance: 37.1
click at [537, 398] on div "On Air Now On Rotation have you dined with us before? we do things a little dif…" at bounding box center [774, 344] width 493 height 214
copy link "[PERSON_NAME][EMAIL_ADDRESS][DOMAIN_NAME]"
drag, startPoint x: 657, startPoint y: 376, endPoint x: 593, endPoint y: 376, distance: 64.8
click at [593, 377] on p "Get in touch! 0435 123 945" at bounding box center [774, 379] width 474 height 11
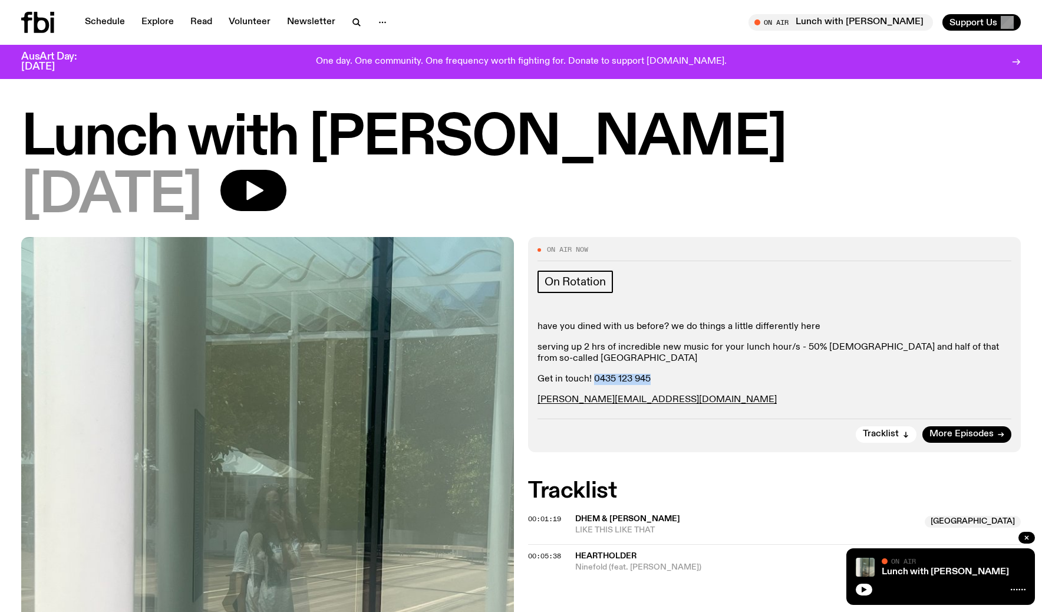
copy p "0435 123 945"
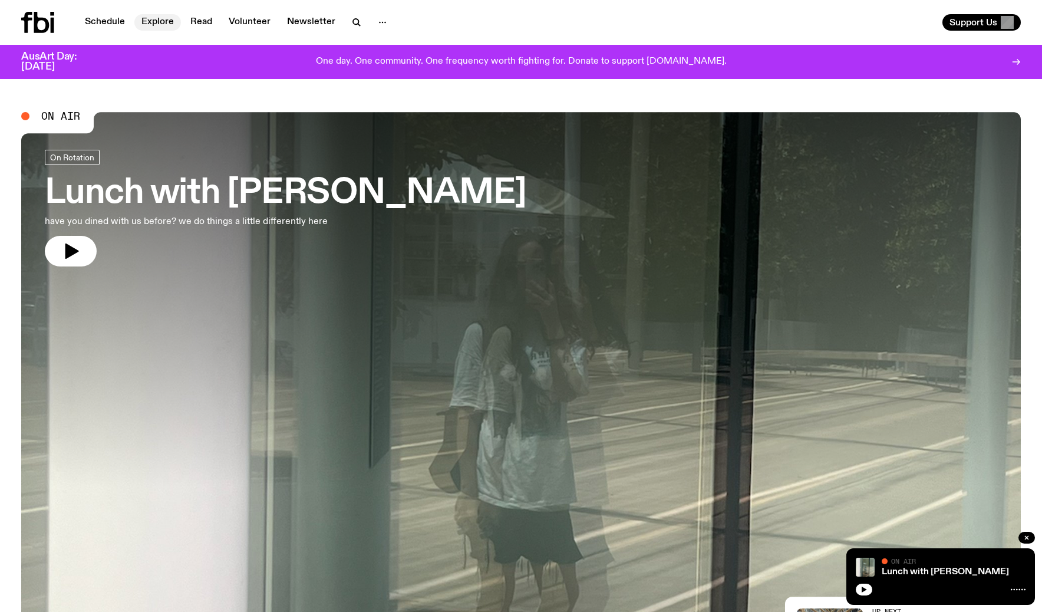
click at [163, 25] on link "Explore" at bounding box center [157, 22] width 47 height 16
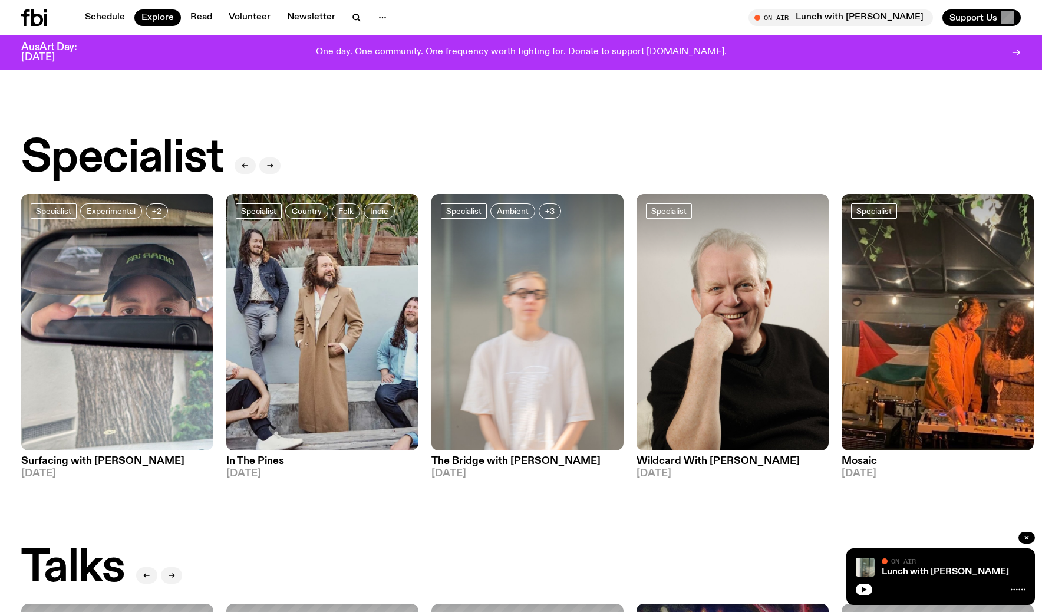
scroll to position [830, 0]
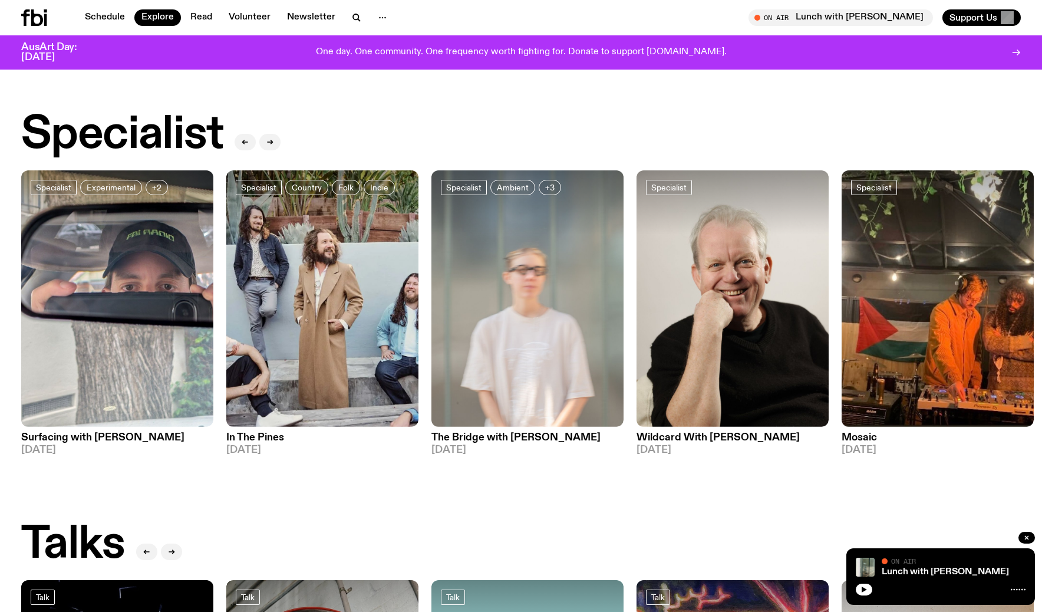
click at [130, 432] on h3 "Surfacing with [PERSON_NAME]" at bounding box center [117, 437] width 192 height 10
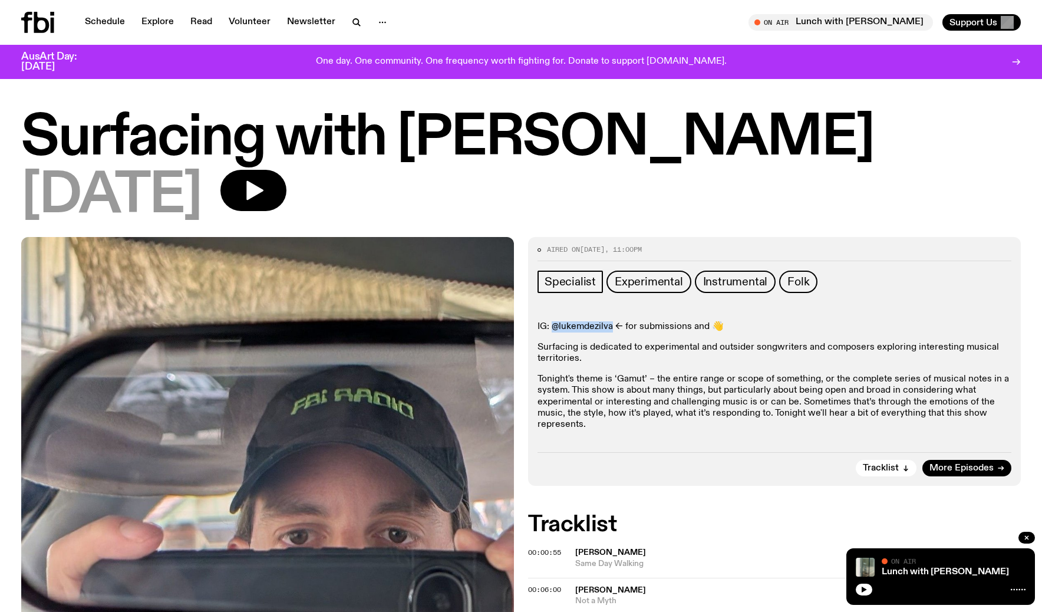
drag, startPoint x: 613, startPoint y: 328, endPoint x: 553, endPoint y: 327, distance: 60.1
click at [553, 327] on p "IG: @lukemdezilva <- for submissions and 👋" at bounding box center [774, 326] width 474 height 11
drag, startPoint x: 406, startPoint y: 140, endPoint x: 779, endPoint y: 141, distance: 372.9
click at [779, 141] on h1 "Surfacing with [PERSON_NAME]" at bounding box center [520, 138] width 999 height 53
copy h1 "[PERSON_NAME]"
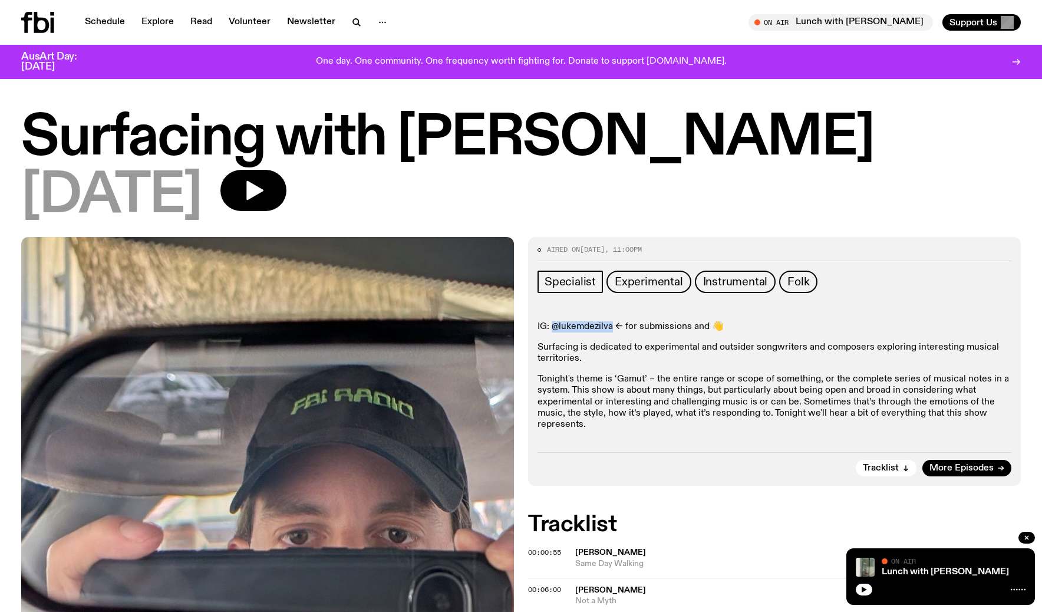
drag, startPoint x: 610, startPoint y: 326, endPoint x: 551, endPoint y: 323, distance: 59.0
click at [551, 323] on p "IG: @lukemdezilva <- for submissions and 👋" at bounding box center [774, 326] width 474 height 11
copy p "@lukemdezilva"
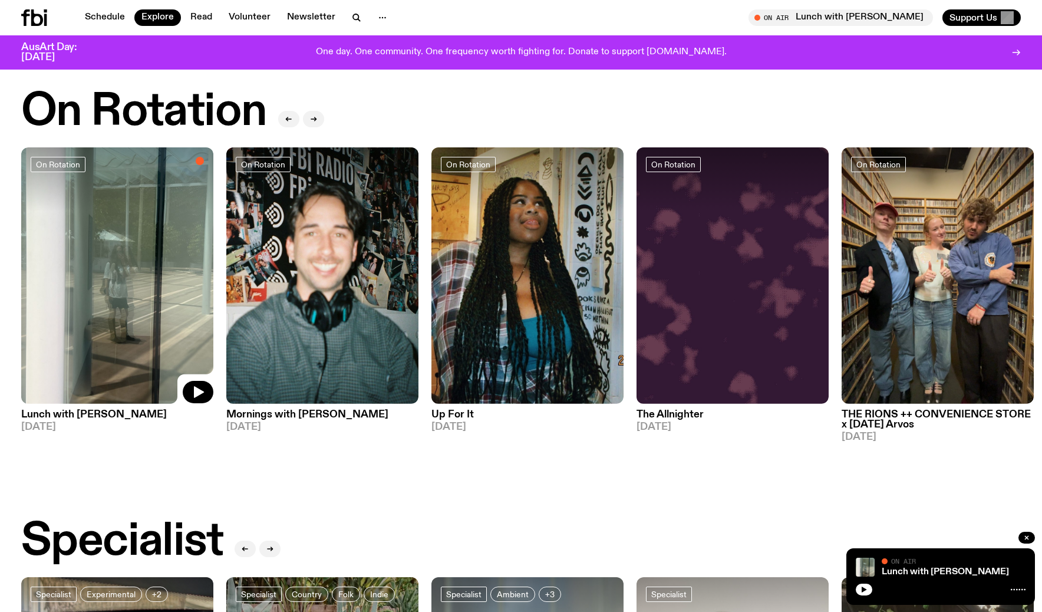
scroll to position [407, 0]
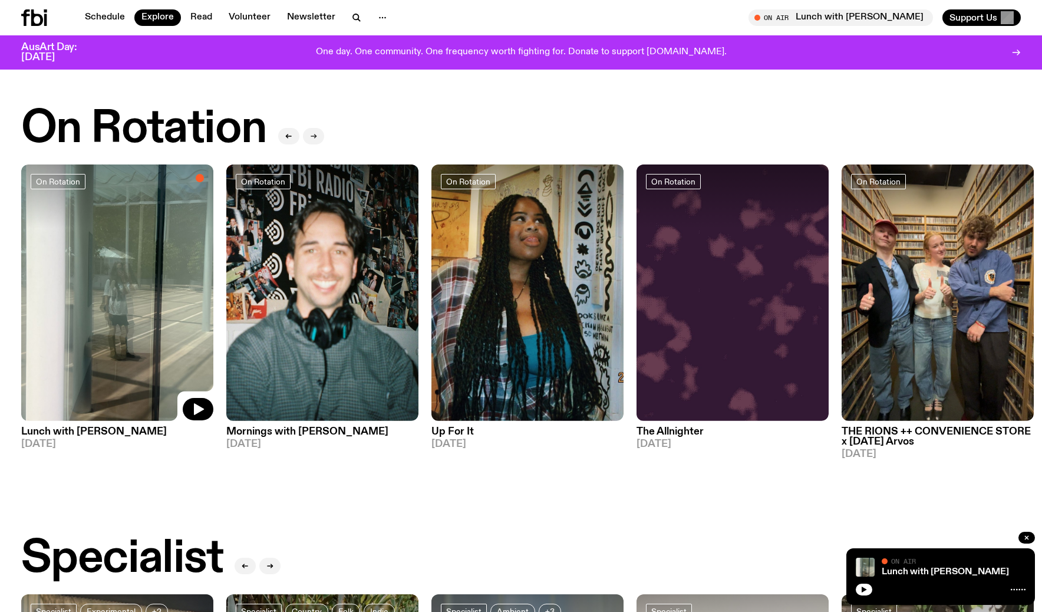
click at [314, 136] on icon "button" at bounding box center [313, 136] width 5 height 0
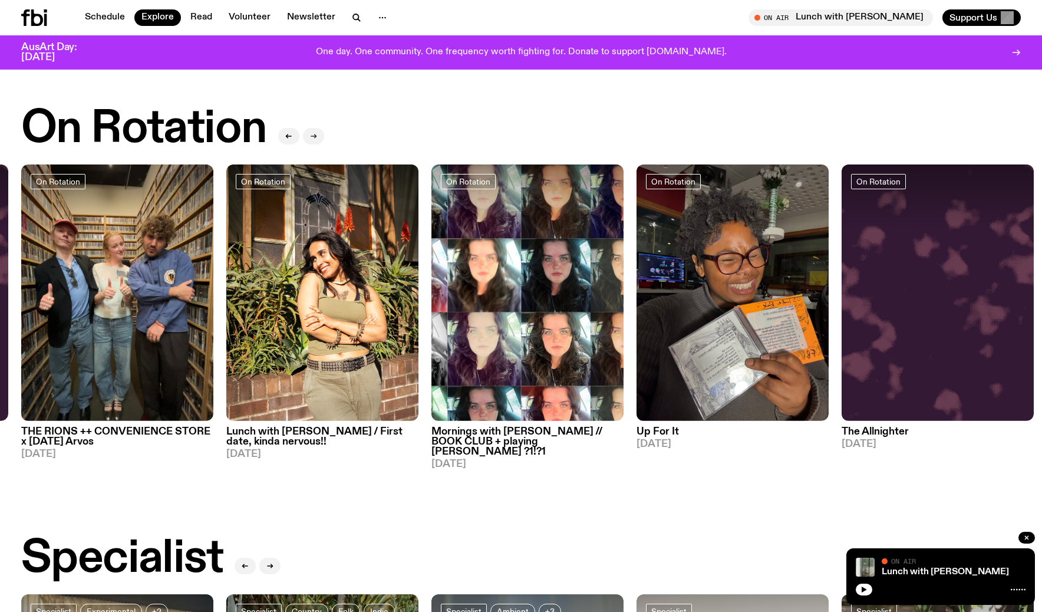
click at [314, 136] on icon "button" at bounding box center [313, 136] width 5 height 0
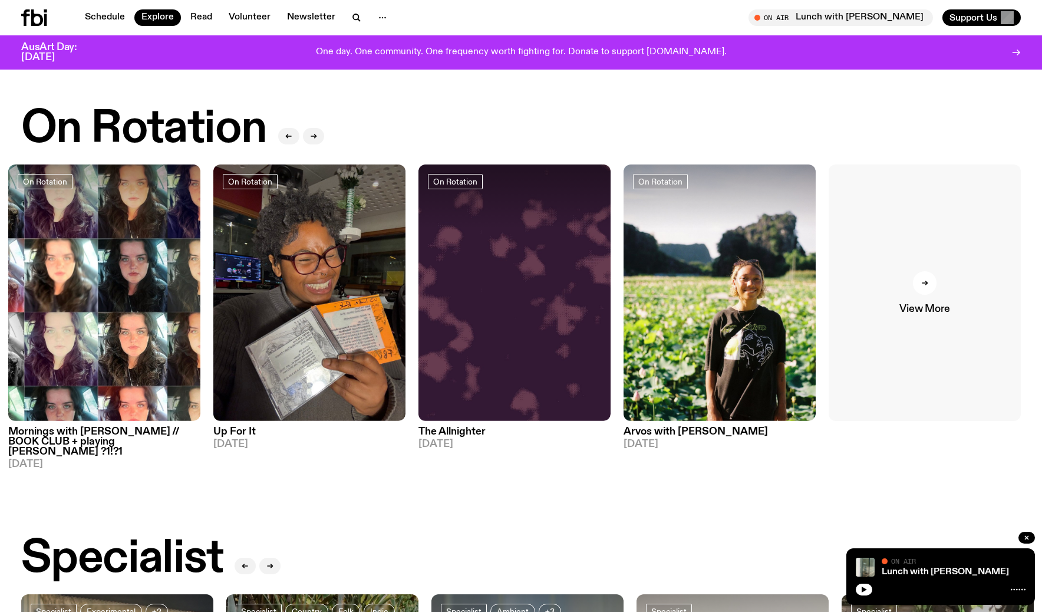
click at [919, 287] on div at bounding box center [925, 283] width 24 height 24
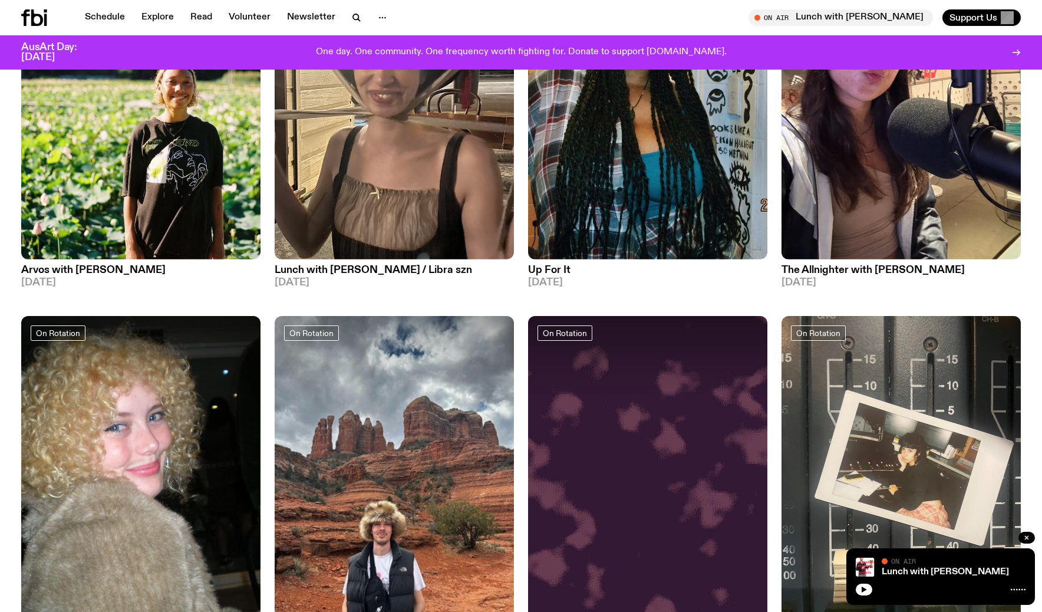
scroll to position [701, 0]
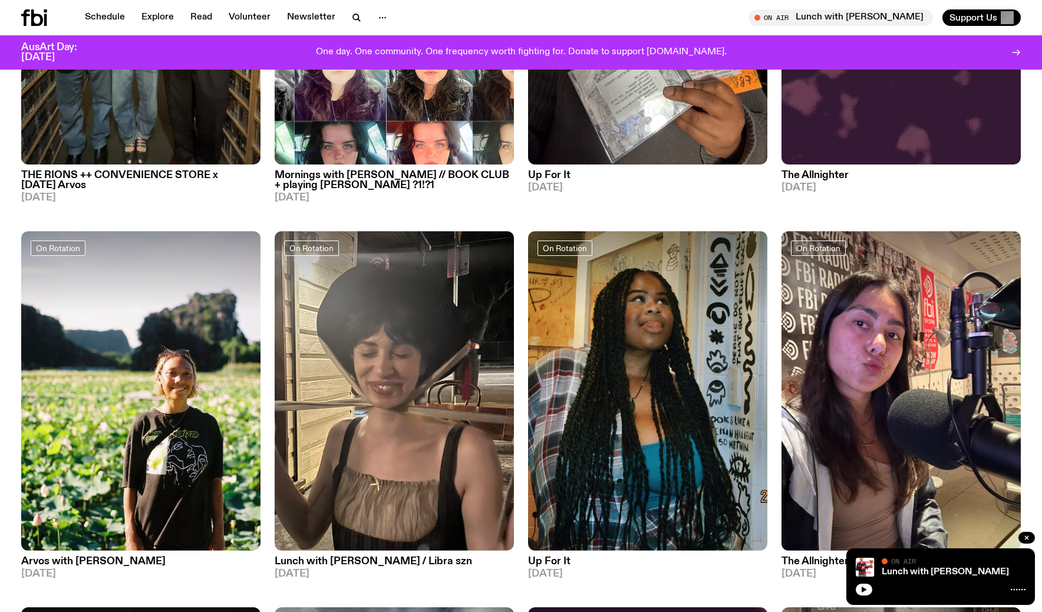
click at [427, 467] on img at bounding box center [394, 390] width 239 height 319
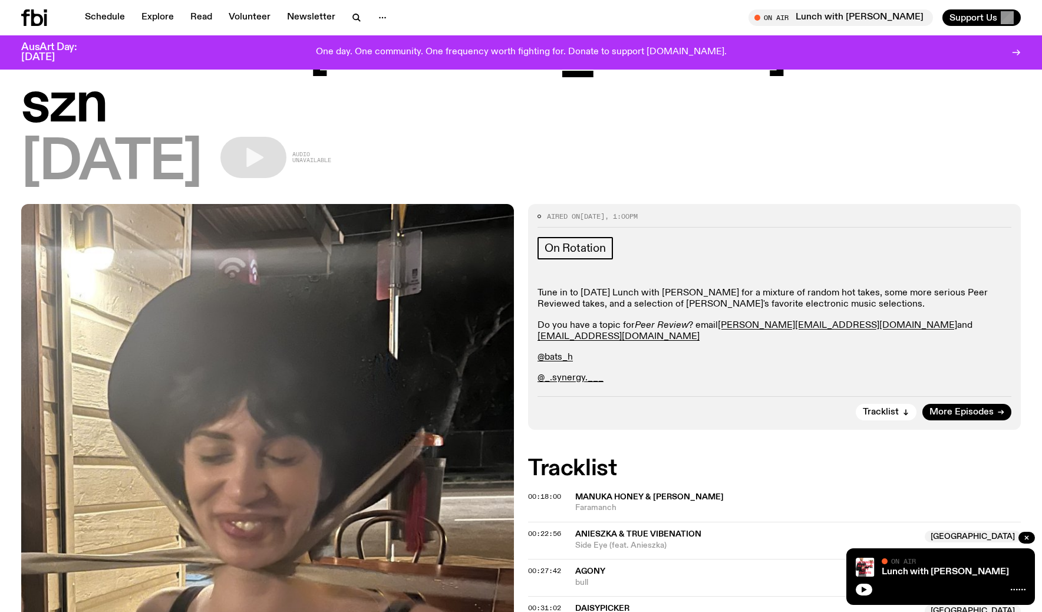
scroll to position [77, 0]
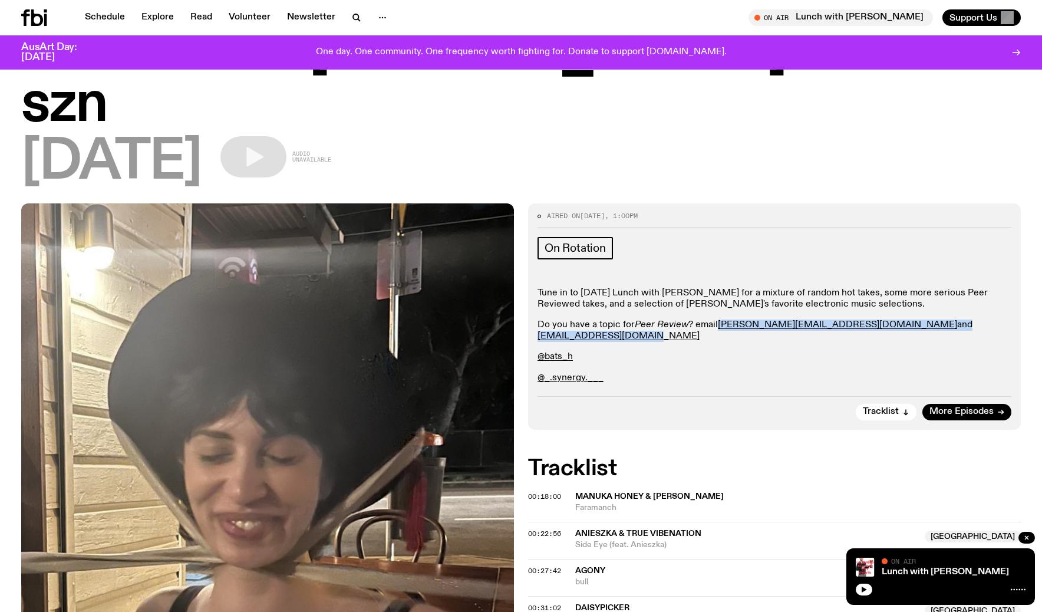
drag, startPoint x: 715, startPoint y: 274, endPoint x: 947, endPoint y: 272, distance: 232.1
click at [947, 319] on p "Do you have a topic for Peer Review ? email [PERSON_NAME][EMAIL_ADDRESS][DOMAIN…" at bounding box center [774, 330] width 474 height 22
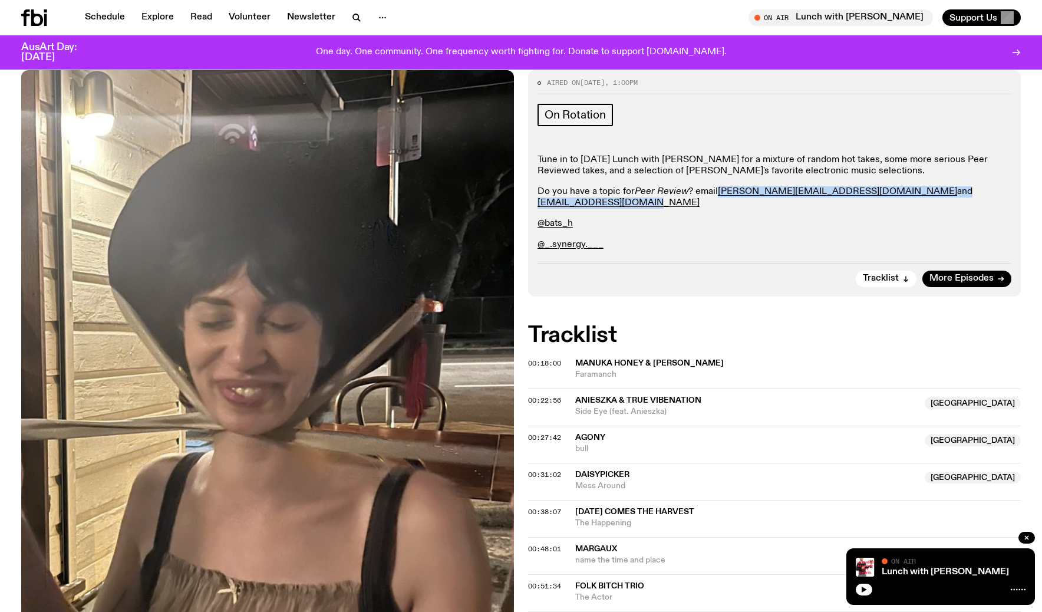
scroll to position [0, 0]
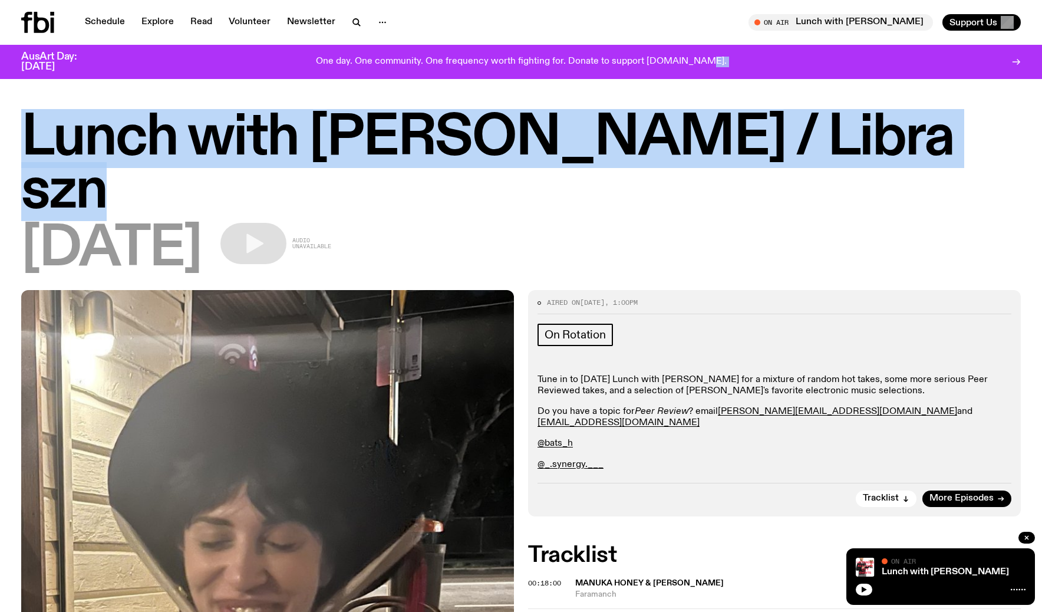
drag, startPoint x: 934, startPoint y: 150, endPoint x: 128, endPoint y: 78, distance: 809.8
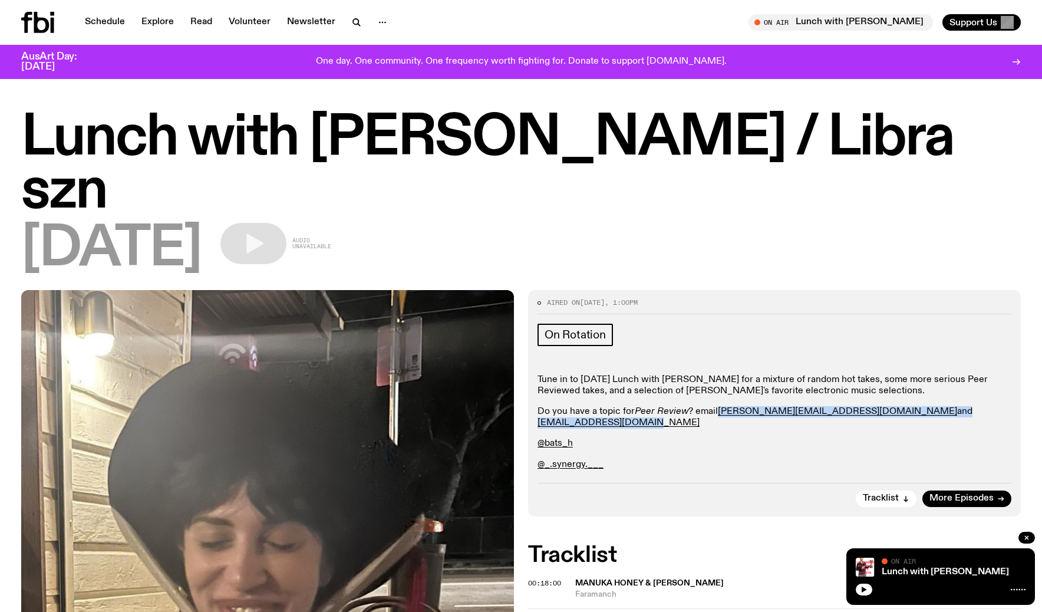
drag, startPoint x: 713, startPoint y: 357, endPoint x: 935, endPoint y: 356, distance: 221.5
click at [935, 406] on p "Do you have a topic for Peer Review ? email [PERSON_NAME][EMAIL_ADDRESS][DOMAIN…" at bounding box center [774, 417] width 474 height 22
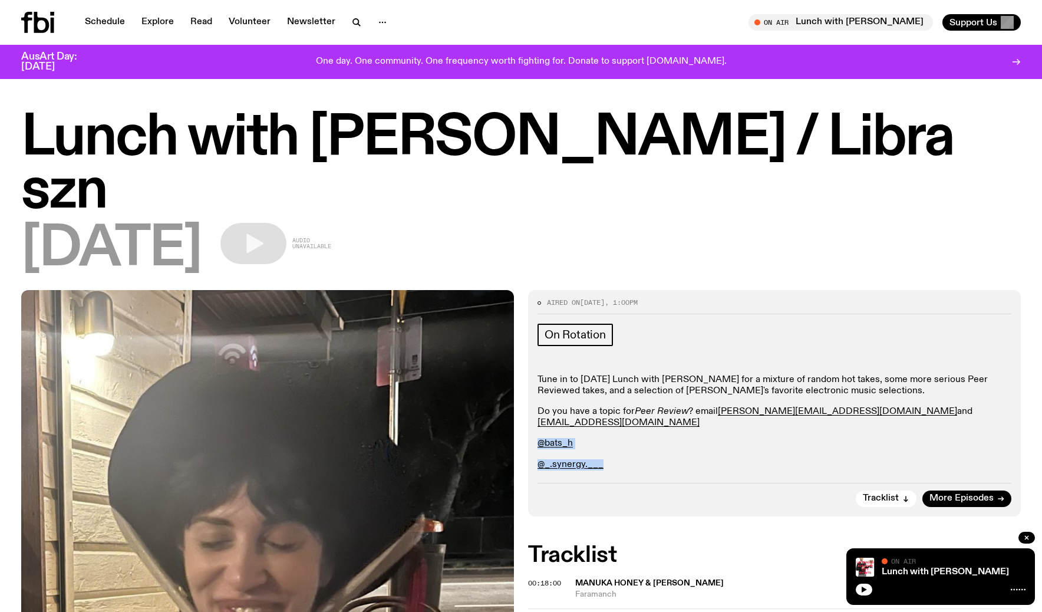
drag, startPoint x: 644, startPoint y: 405, endPoint x: 537, endPoint y: 368, distance: 113.3
click at [537, 368] on div "Aired on [DATE] 1:00pm On Rotation Tune in to [DATE] Lunch with [PERSON_NAME] f…" at bounding box center [774, 403] width 493 height 226
